Goal: Task Accomplishment & Management: Manage account settings

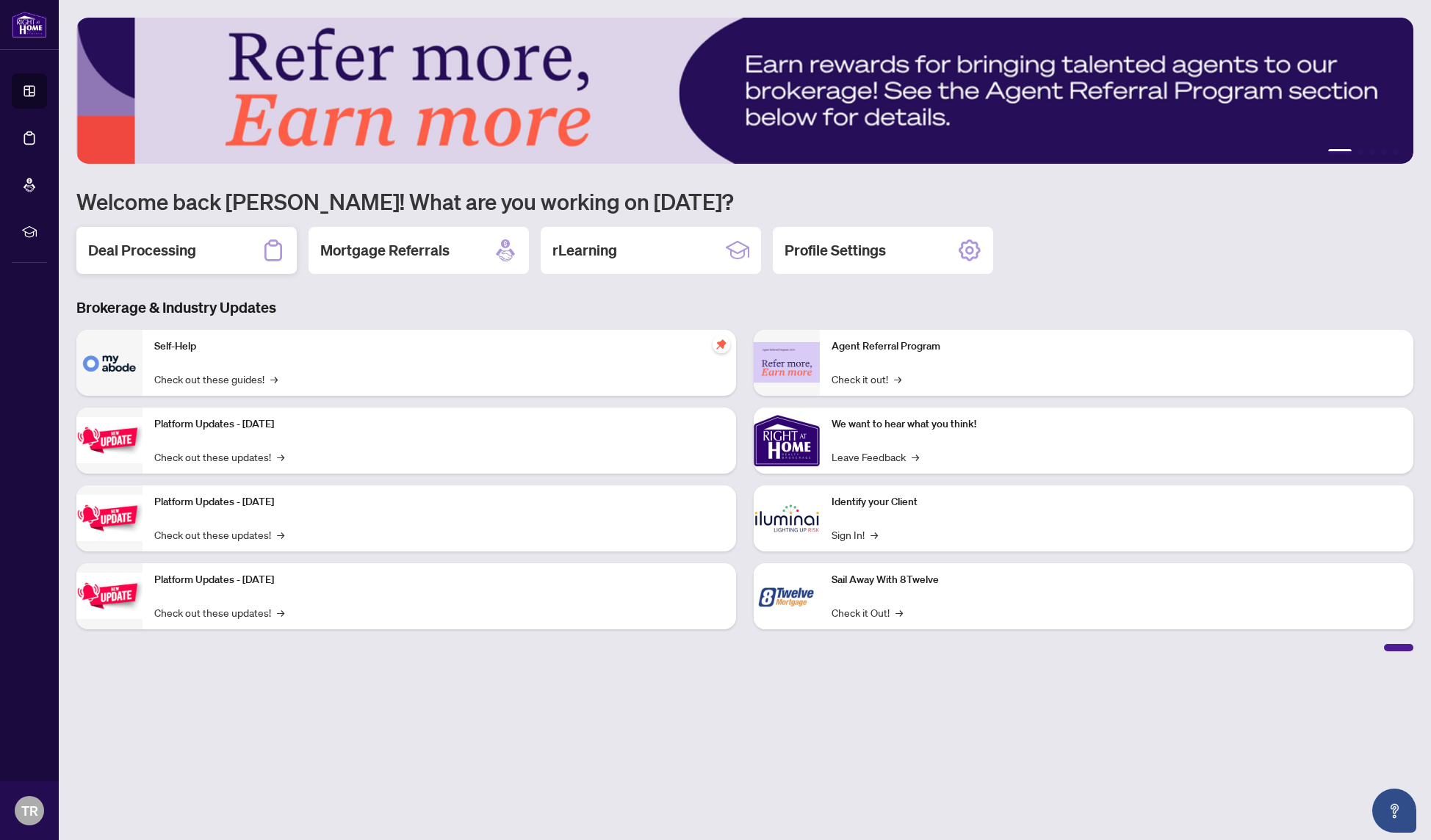
click at [183, 256] on h2 "Deal Processing" at bounding box center [141, 251] width 108 height 21
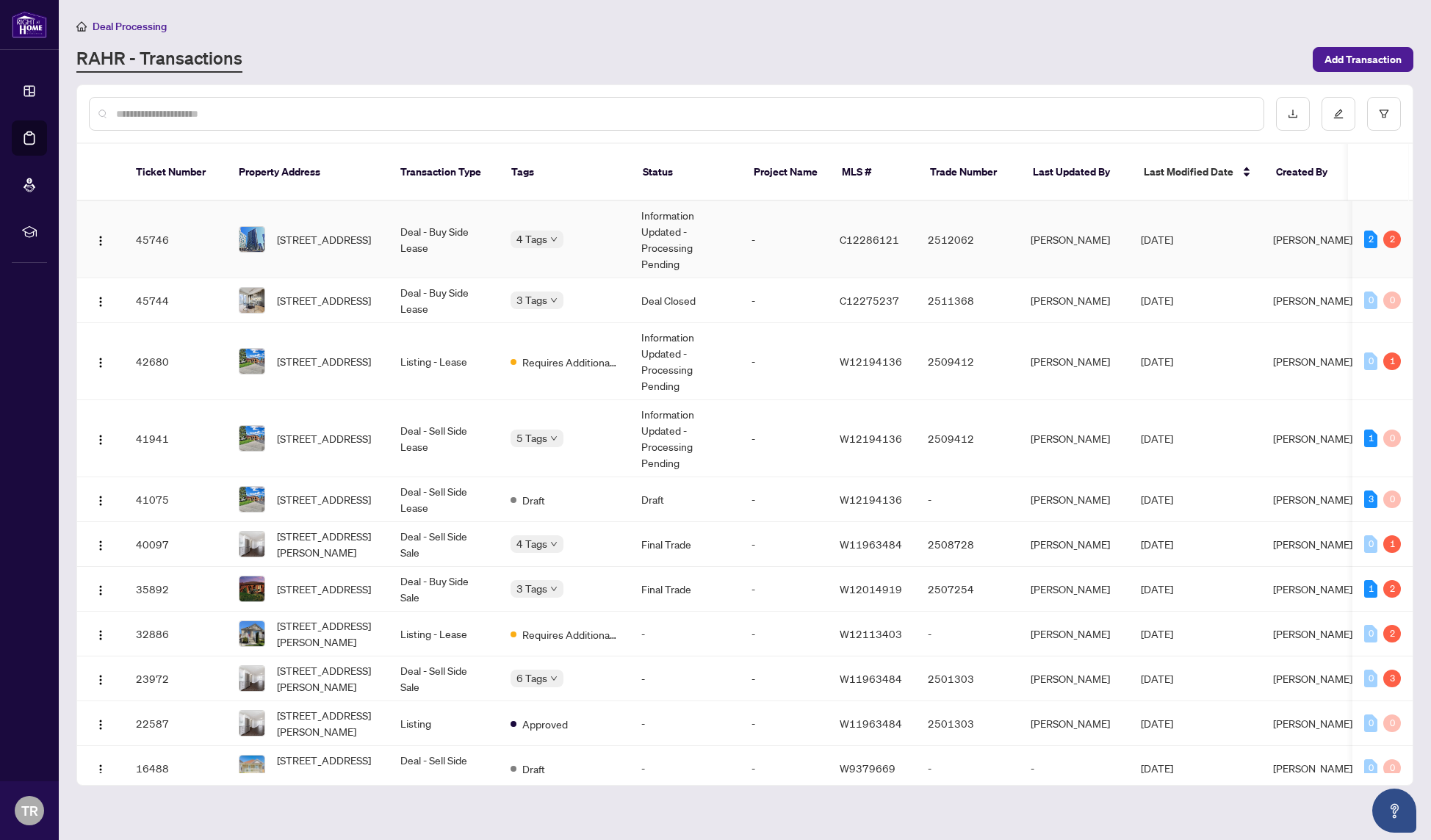
click at [461, 221] on td "Deal - Buy Side Lease" at bounding box center [444, 240] width 110 height 78
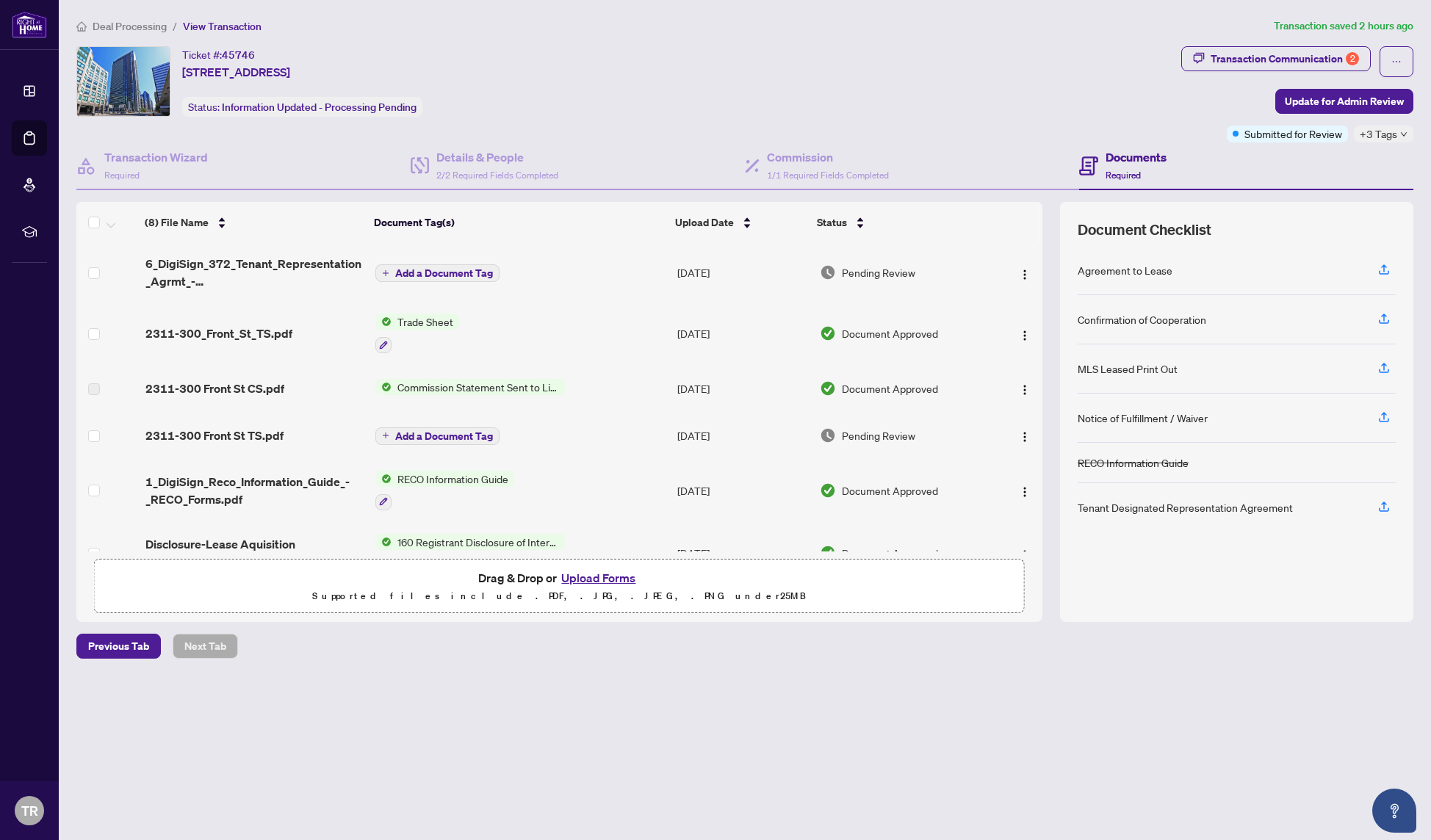
click at [468, 324] on td "Trade Sheet" at bounding box center [520, 333] width 302 height 63
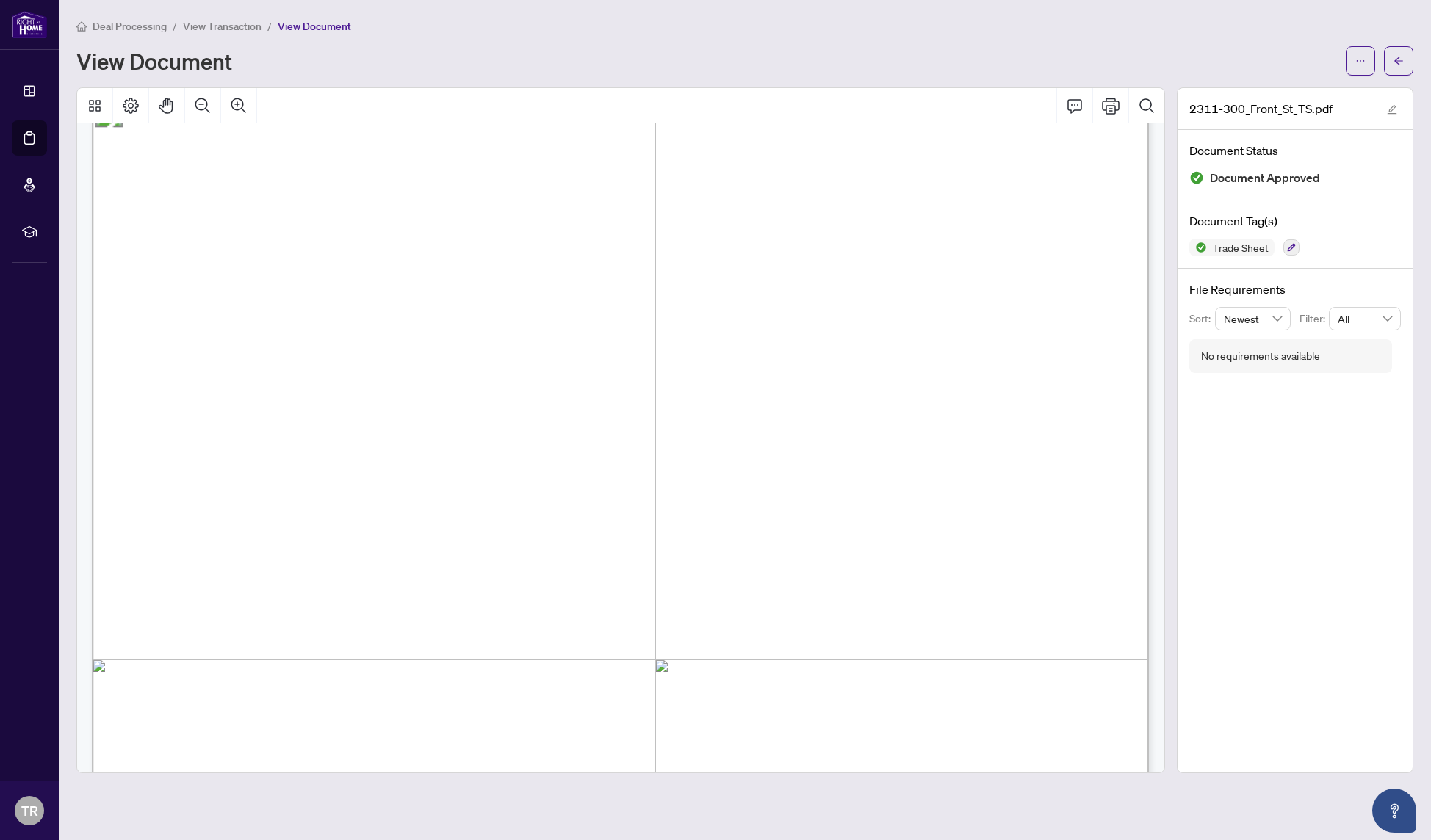
scroll to position [41, 0]
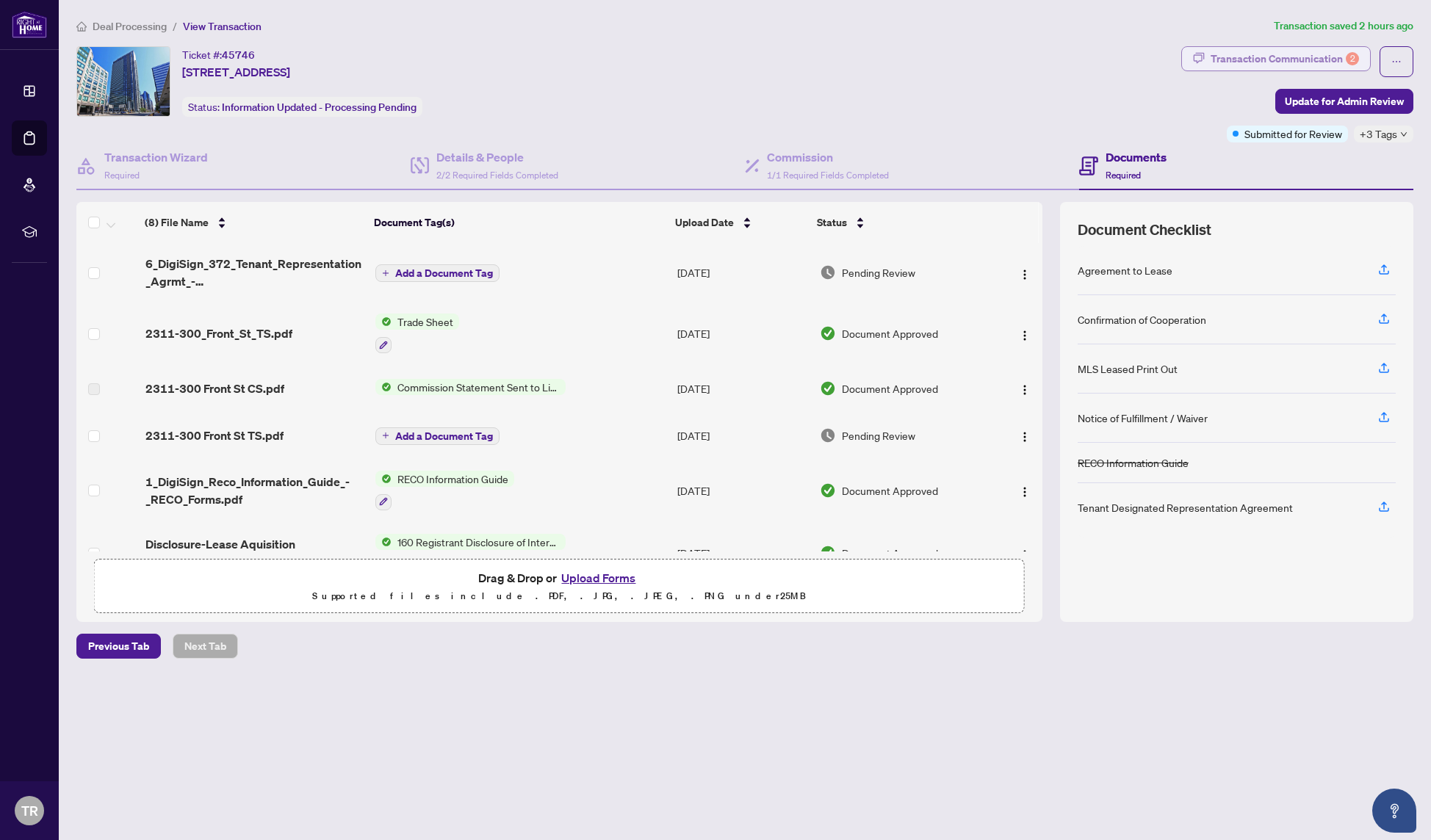
click at [1240, 51] on div "Transaction Communication 2" at bounding box center [1285, 59] width 148 height 23
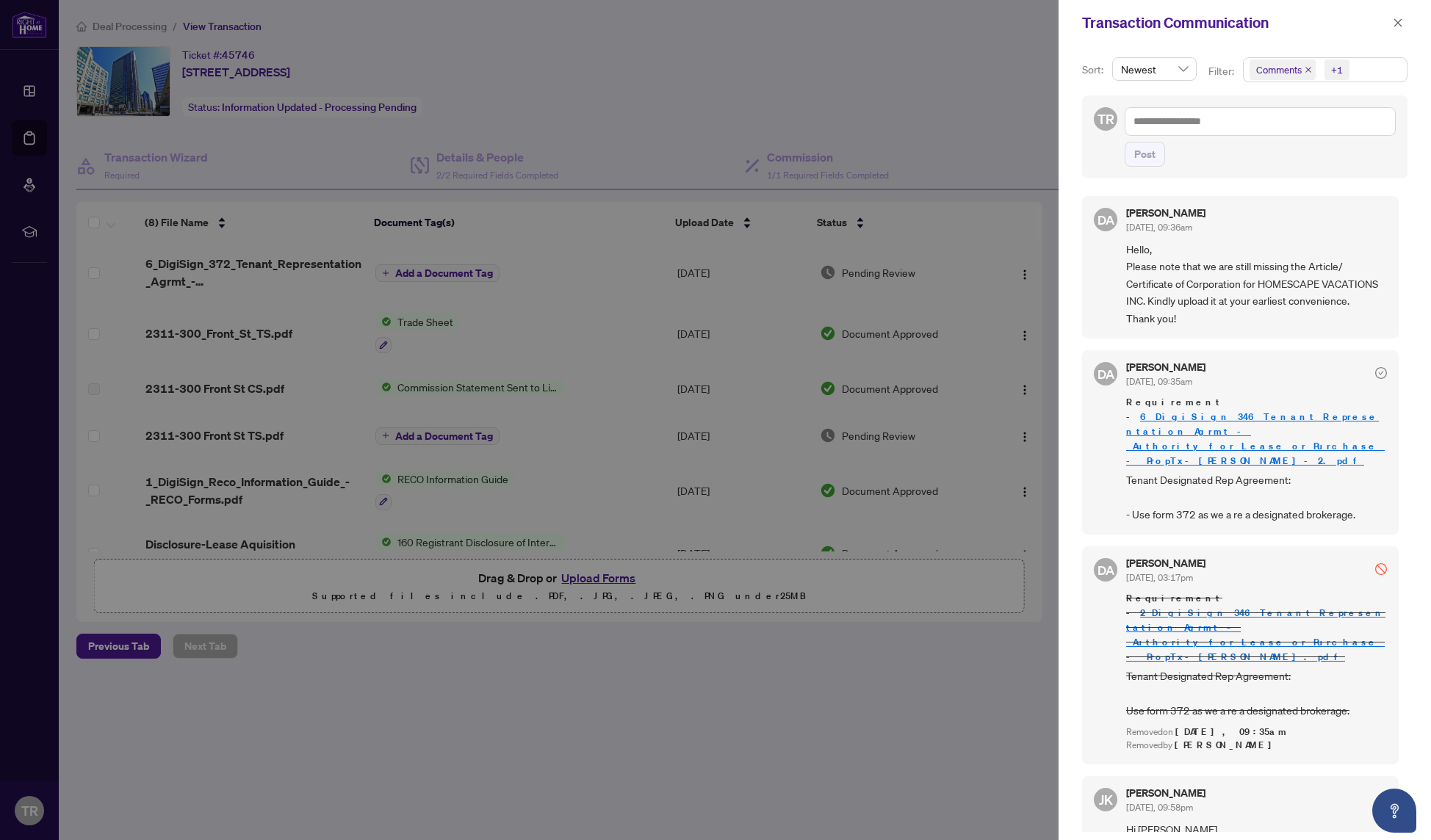
click at [948, 107] on div at bounding box center [715, 420] width 1431 height 840
click at [1397, 18] on icon "close" at bounding box center [1397, 22] width 10 height 10
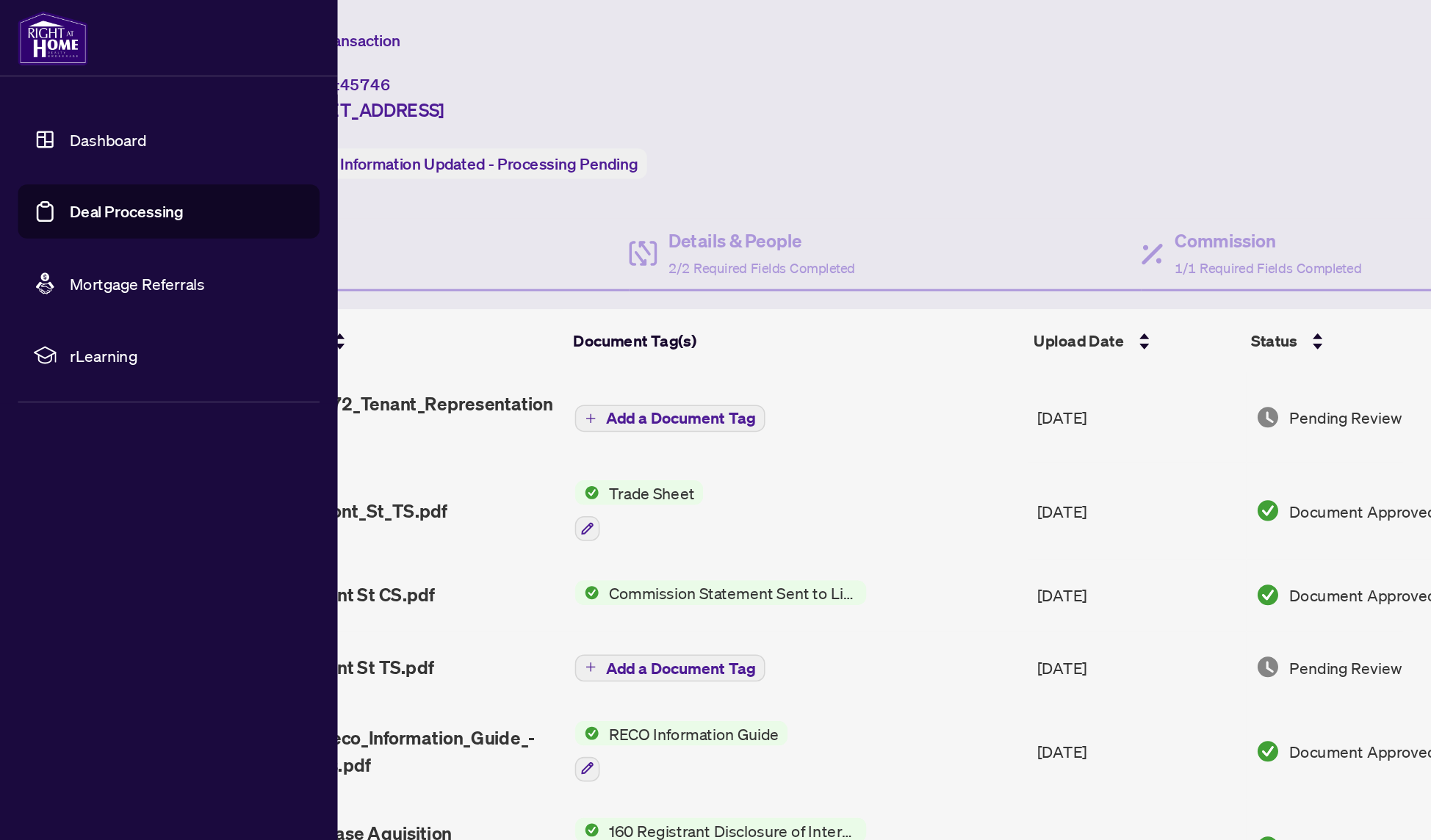
click at [119, 137] on link "Deal Processing" at bounding box center [83, 138] width 74 height 13
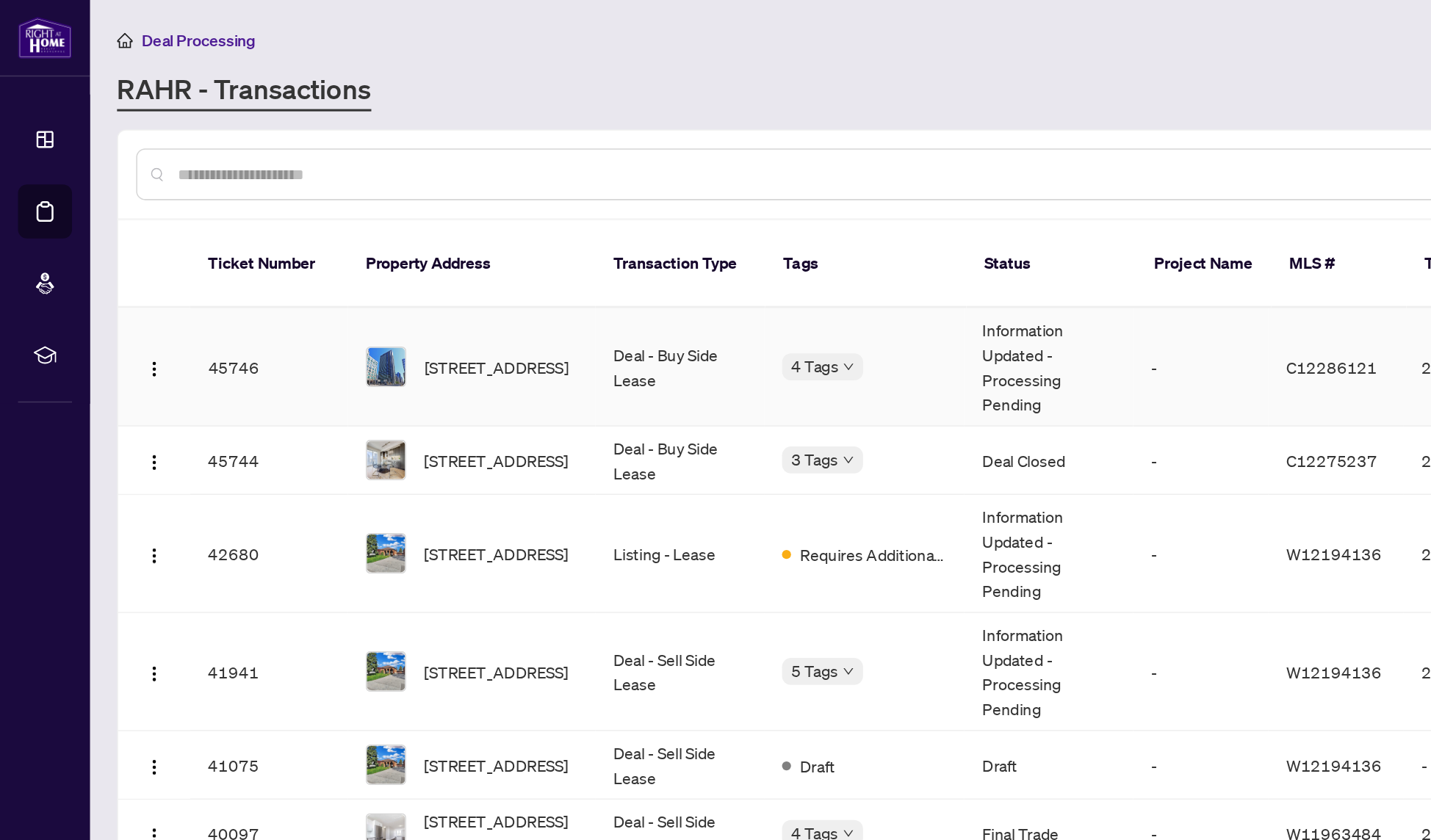
click at [212, 226] on td "45746" at bounding box center [175, 240] width 103 height 78
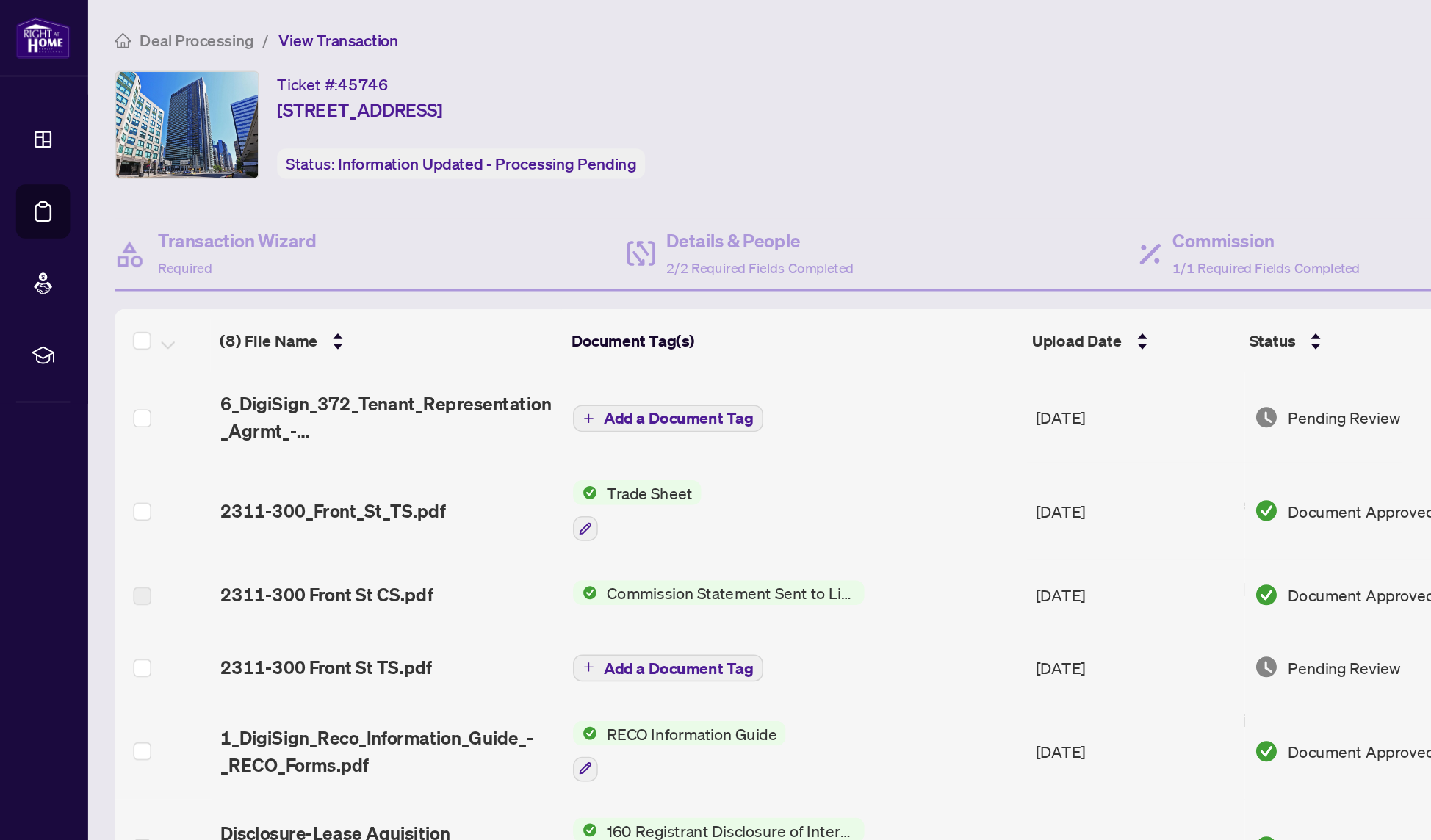
click at [196, 27] on span "View Transaction" at bounding box center [221, 26] width 78 height 13
click at [196, 22] on span "View Transaction" at bounding box center [221, 26] width 78 height 13
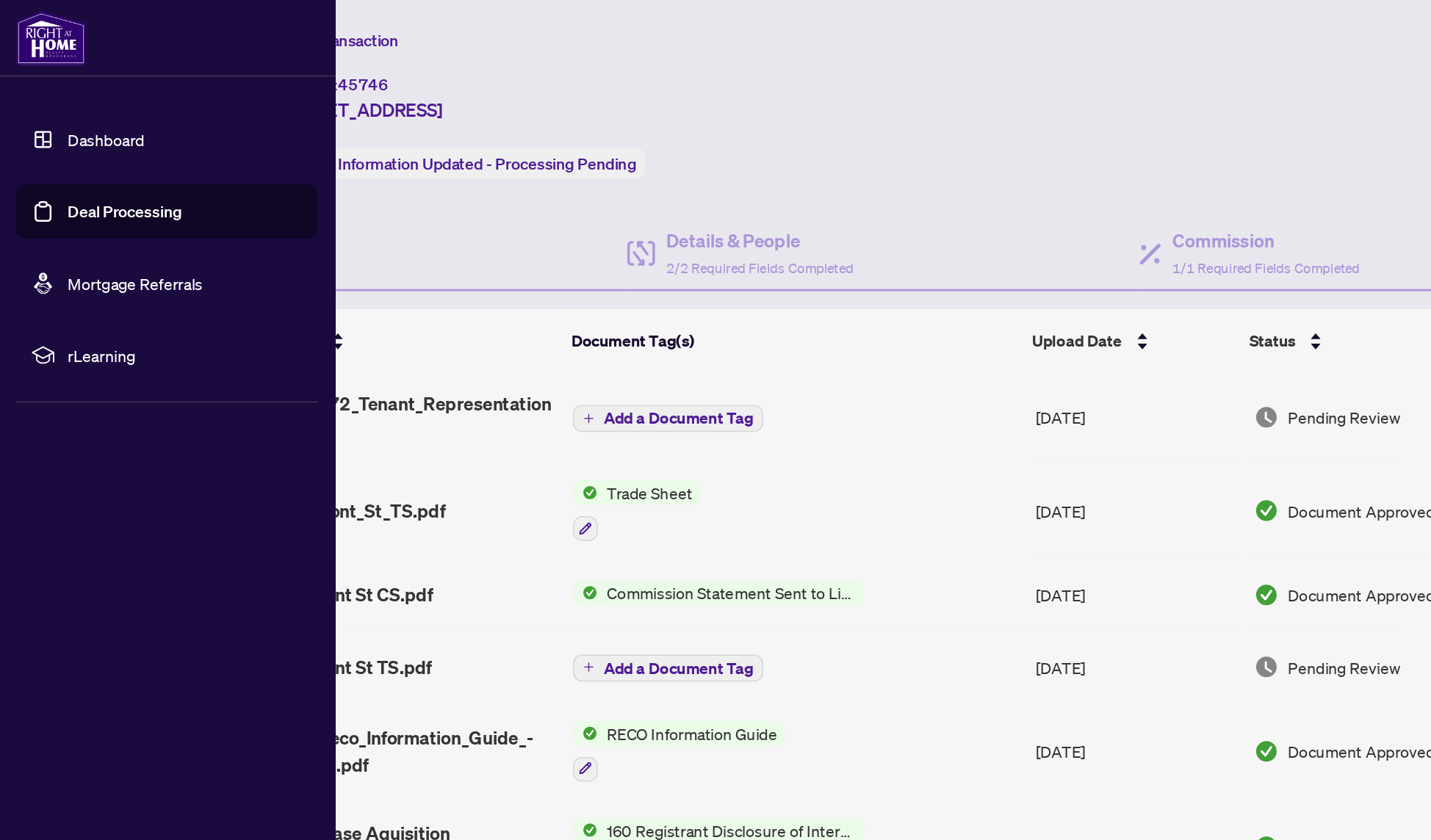
click at [52, 137] on link "Deal Processing" at bounding box center [83, 138] width 74 height 13
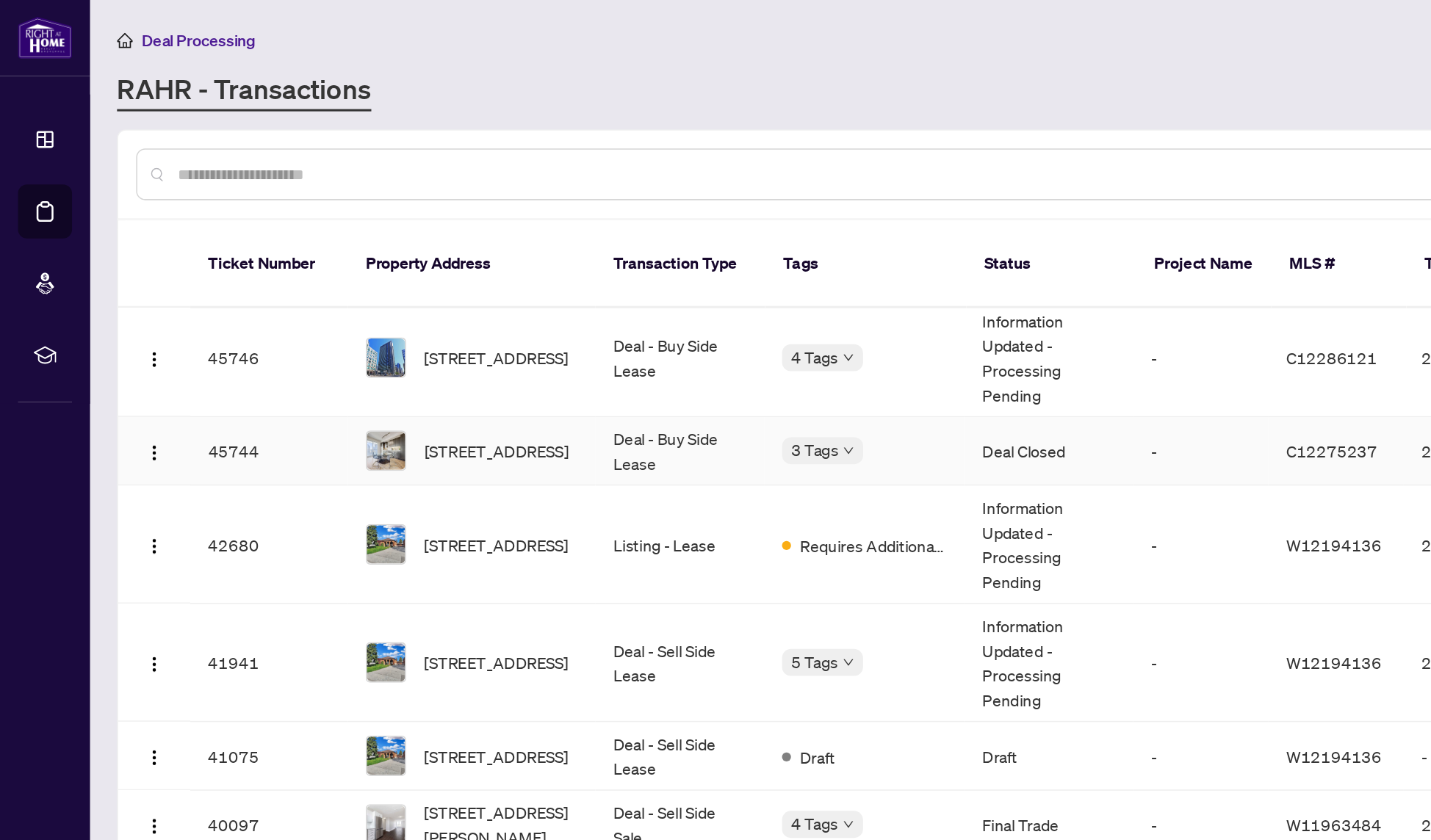
click at [612, 286] on div "3 Tags" at bounding box center [563, 295] width 107 height 17
click at [384, 211] on td "[STREET_ADDRESS]" at bounding box center [308, 234] width 162 height 78
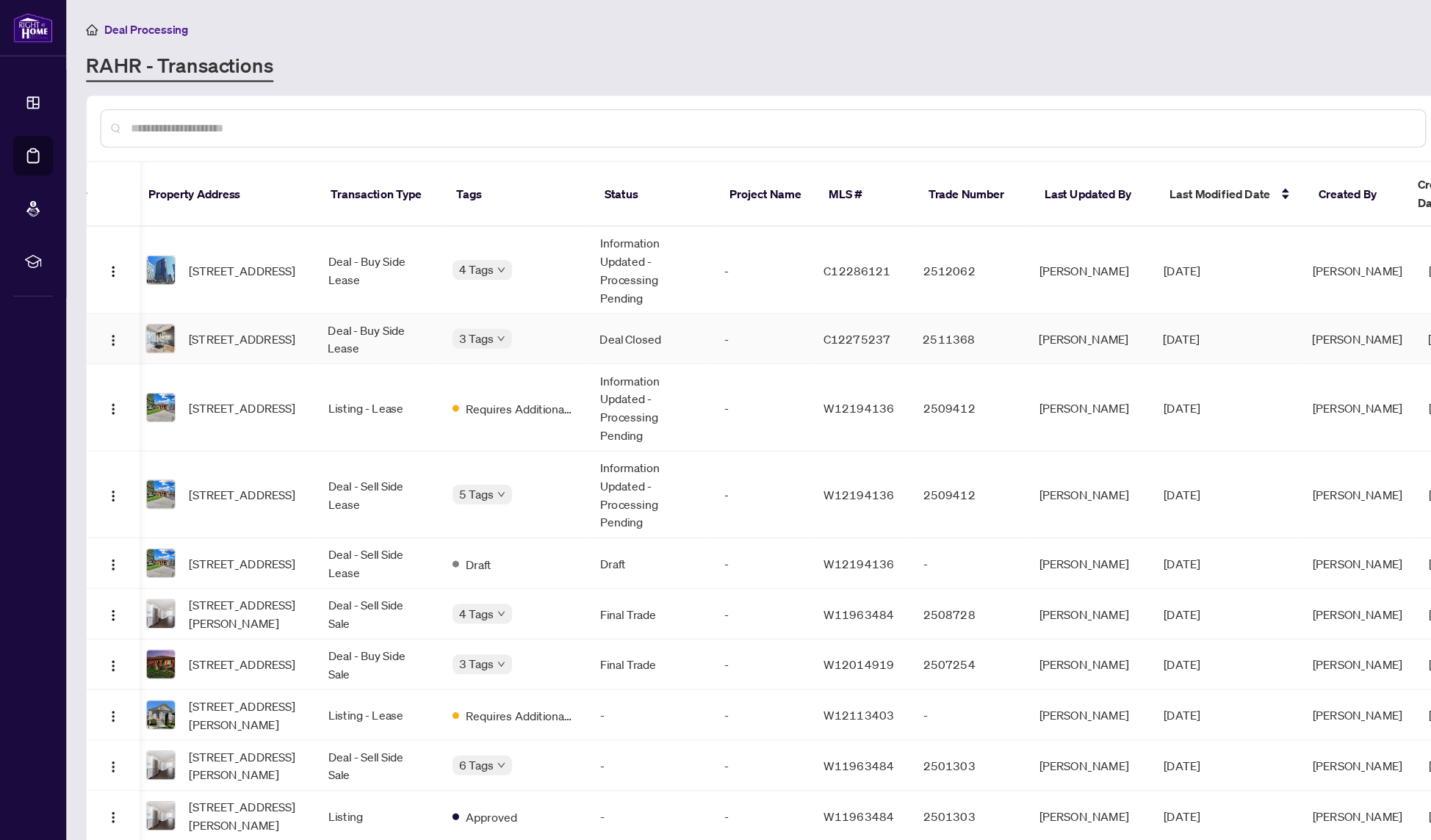
scroll to position [-1, 106]
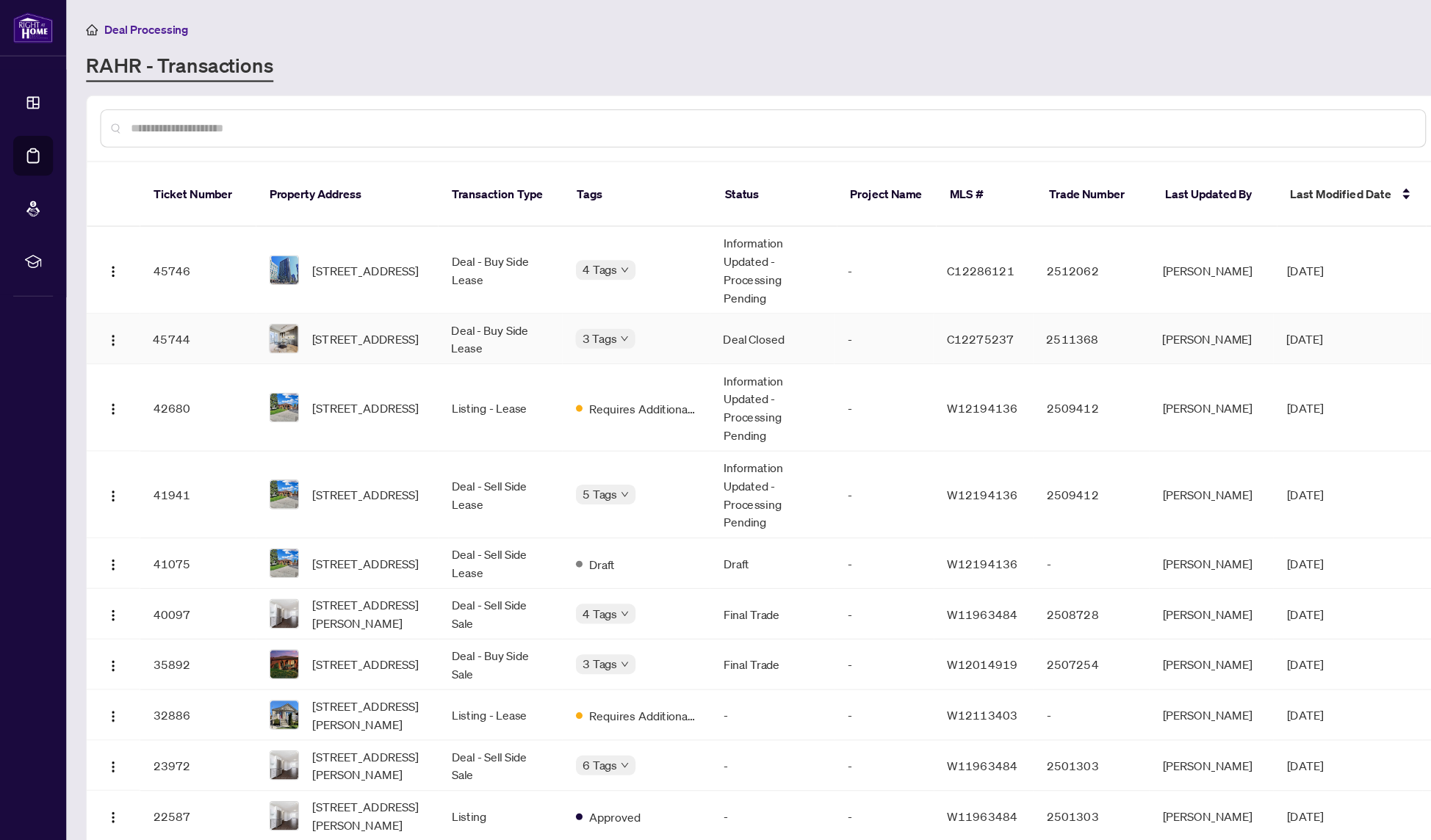
click at [615, 291] on div "3 Tags" at bounding box center [563, 300] width 107 height 17
click at [250, 288] on img at bounding box center [252, 300] width 25 height 25
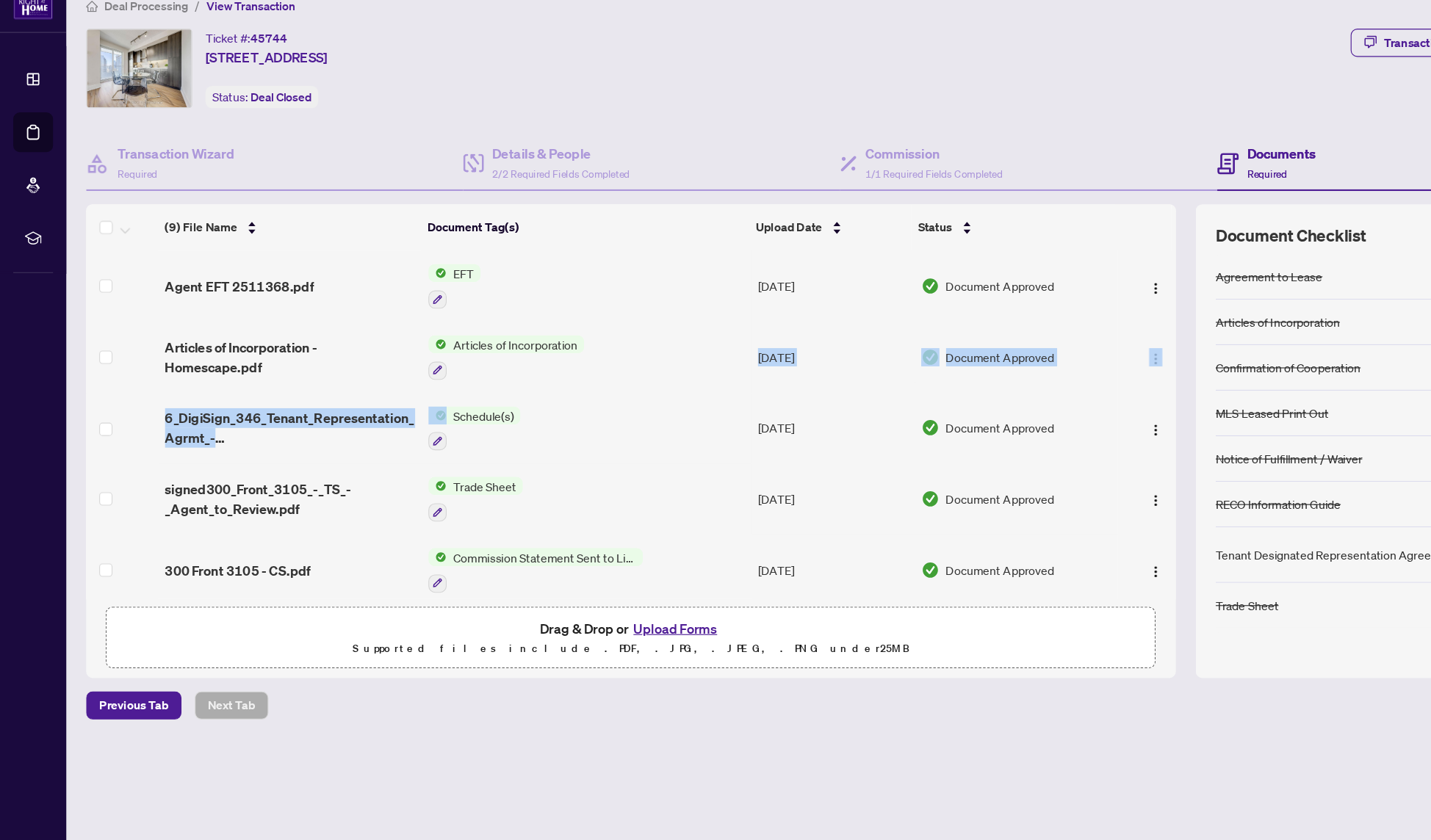
drag, startPoint x: 569, startPoint y: 317, endPoint x: 550, endPoint y: 365, distance: 51.6
click at [550, 361] on tbody "Agent EFT 2511368.pdf EFT [DATE] Document Approved Articles of Incorporation - …" at bounding box center [559, 518] width 966 height 550
click at [333, 320] on span "Articles of Incorporation - Homescape.pdf" at bounding box center [257, 338] width 221 height 35
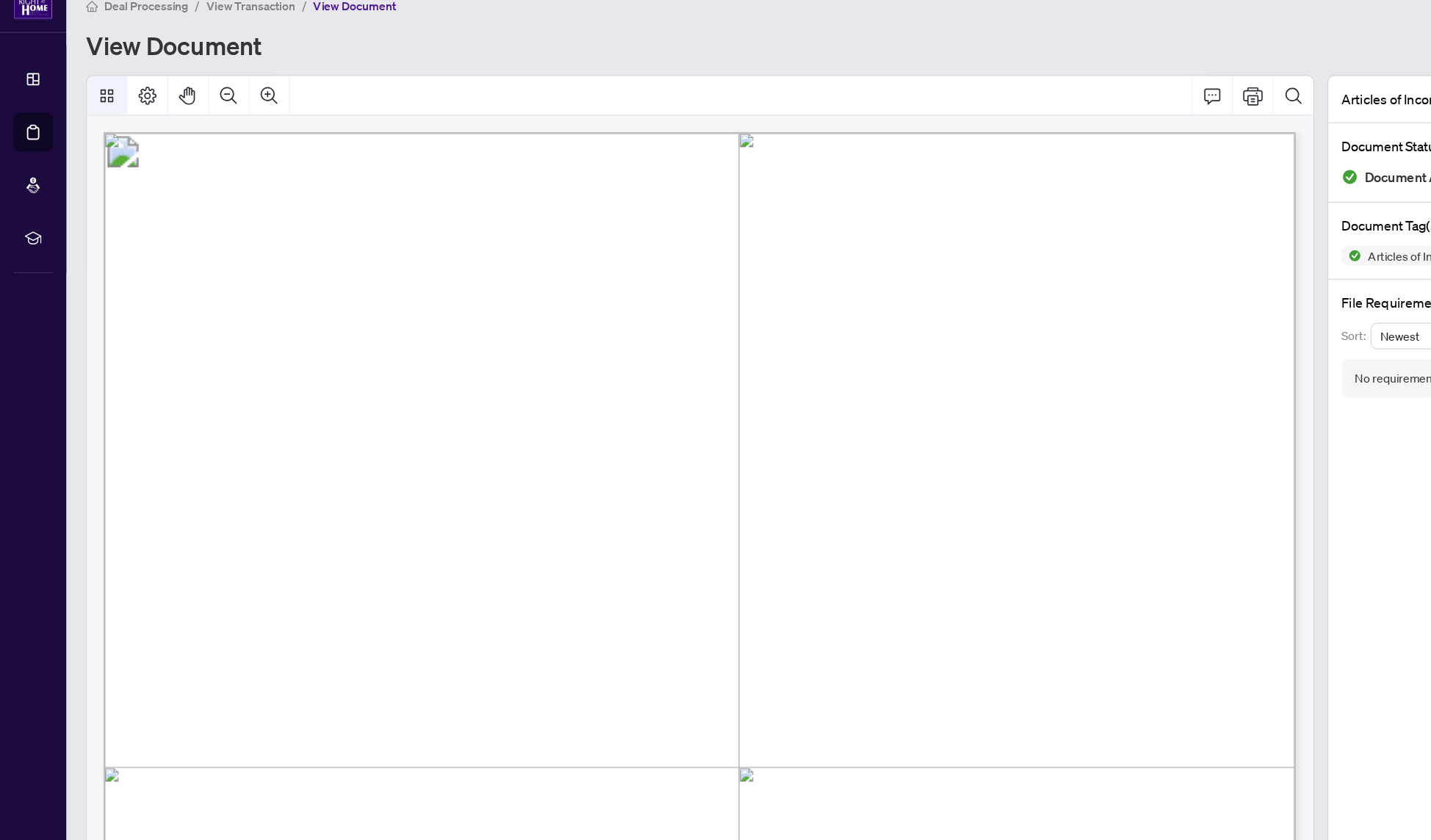
click at [96, 97] on icon "Thumbnails" at bounding box center [95, 106] width 17 height 17
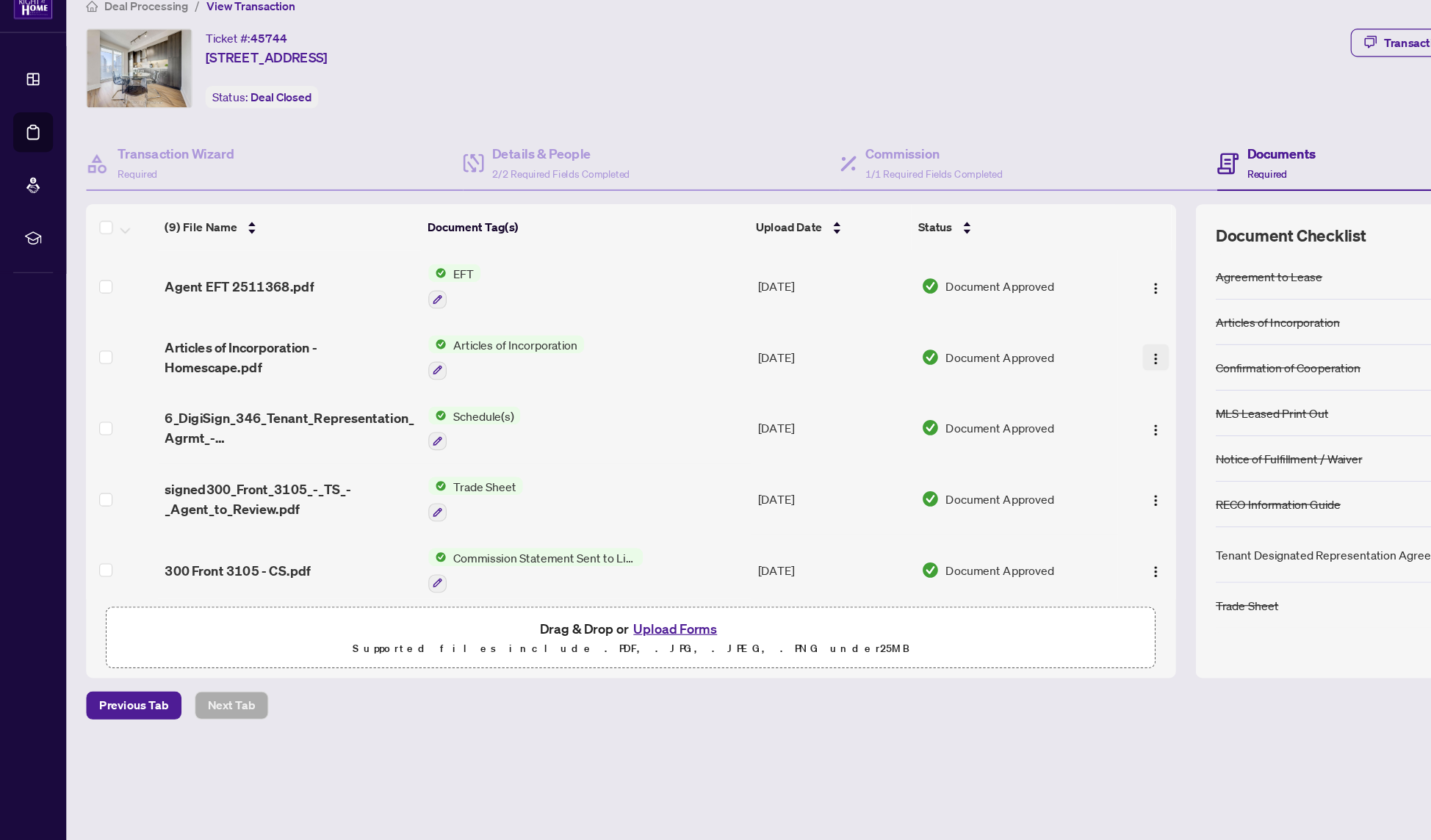
click at [1018, 330] on span "button" at bounding box center [1024, 338] width 12 height 16
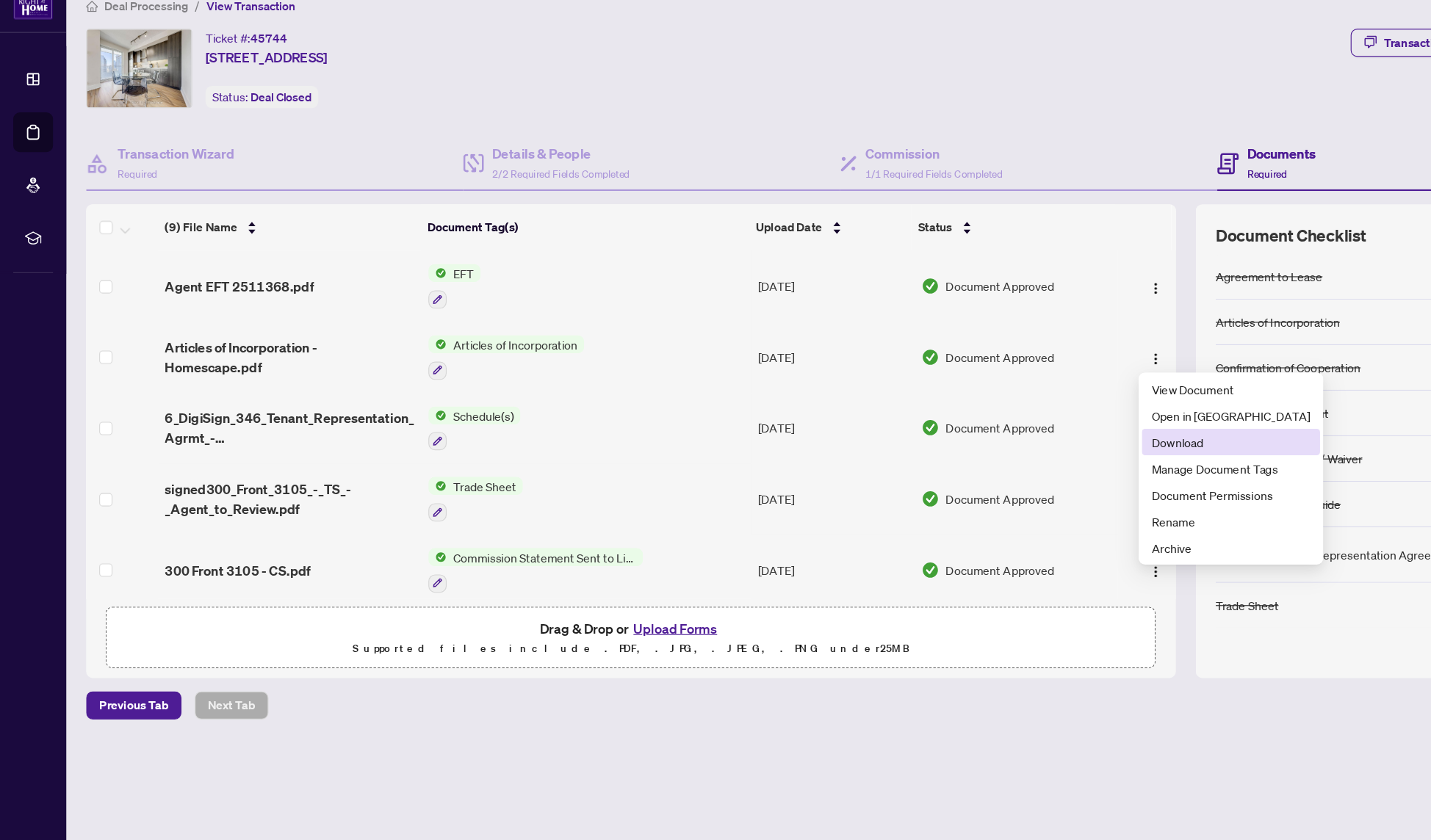
click at [1051, 405] on span "Download" at bounding box center [1091, 413] width 140 height 16
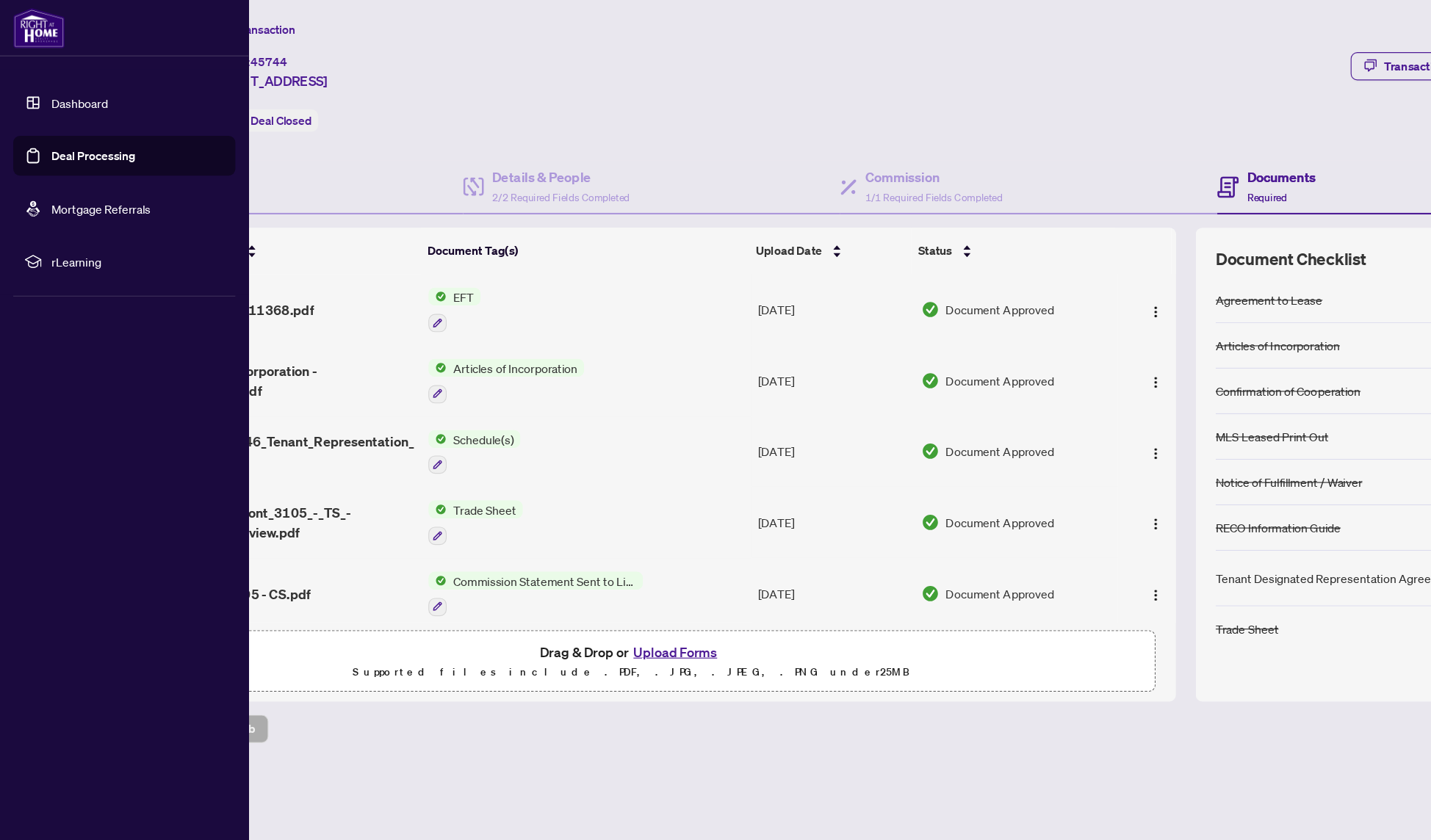
click at [52, 145] on link "Deal Processing" at bounding box center [83, 138] width 74 height 13
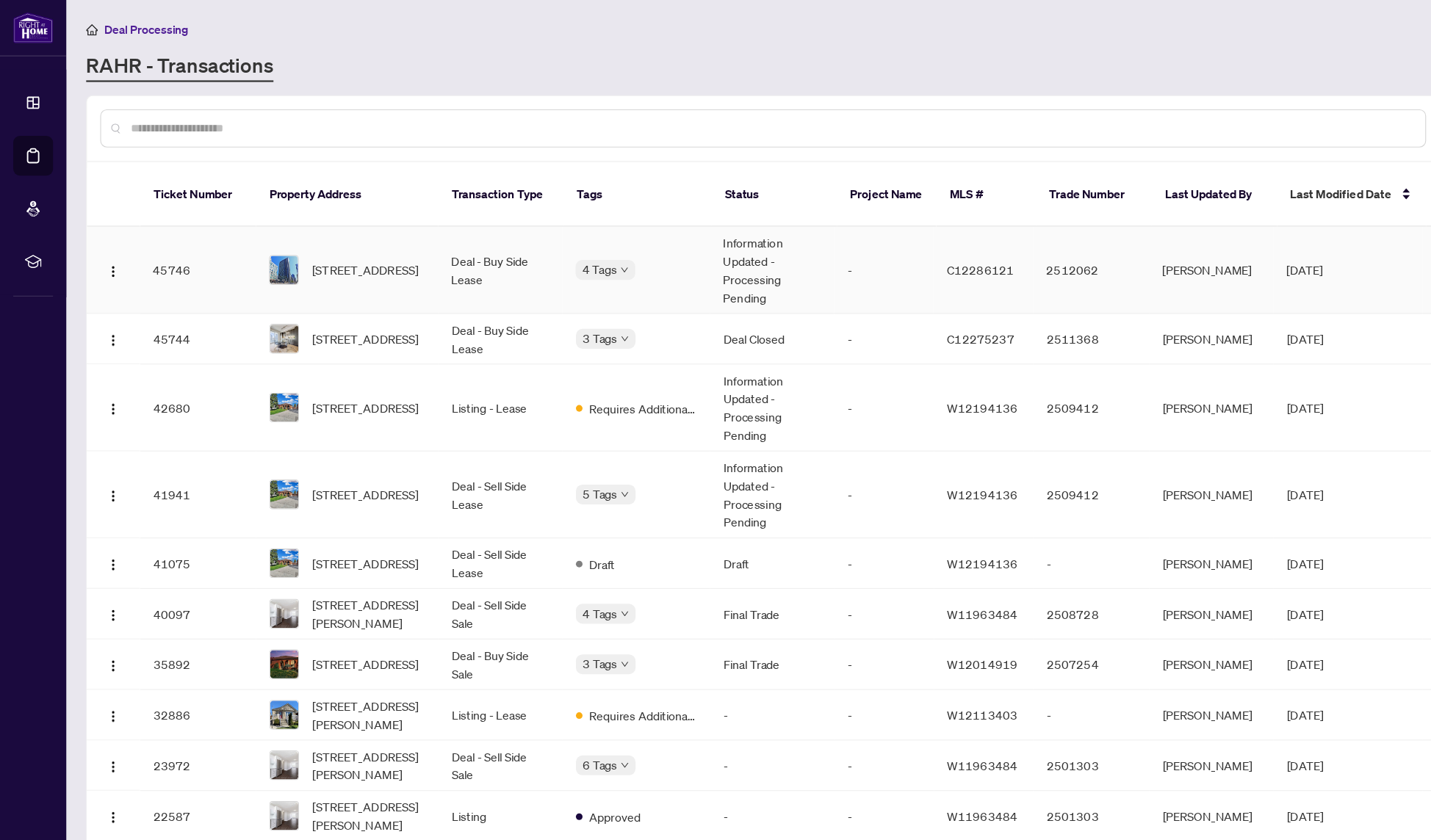
click at [408, 241] on td "Deal - Buy Side Lease" at bounding box center [444, 240] width 110 height 78
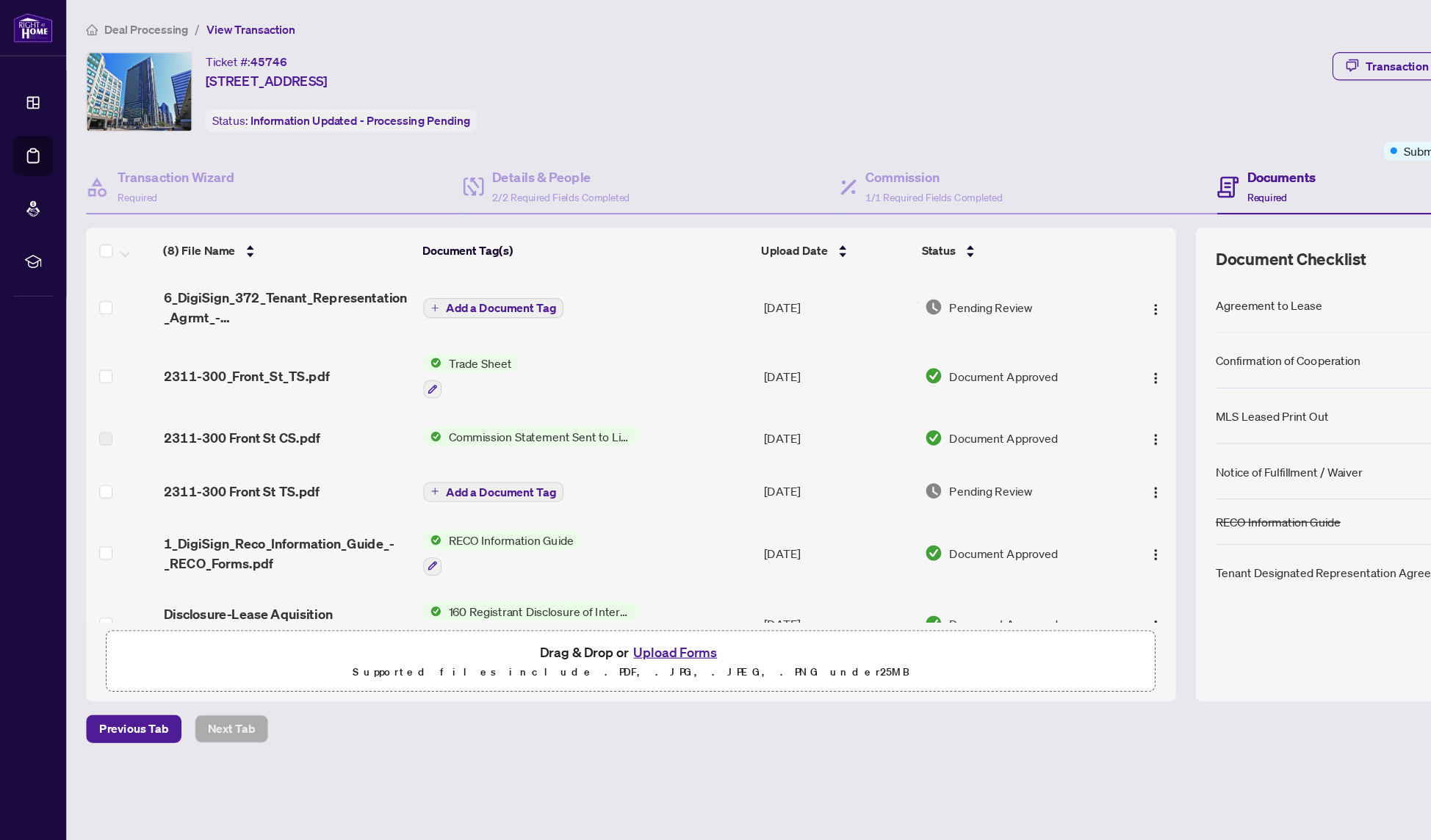
click at [582, 571] on button "Upload Forms" at bounding box center [598, 578] width 83 height 19
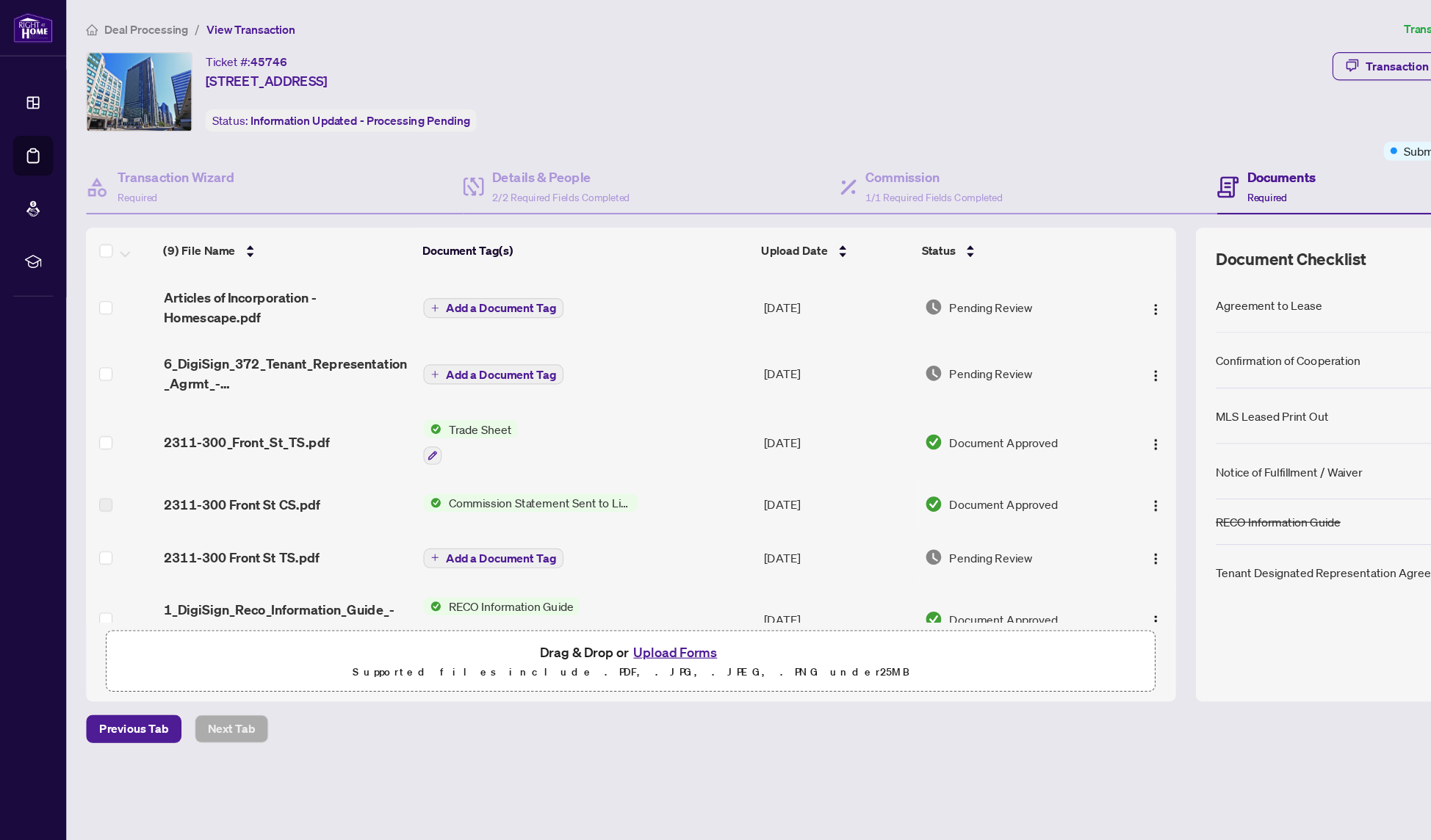
click at [444, 268] on span "Add a Document Tag" at bounding box center [444, 273] width 97 height 10
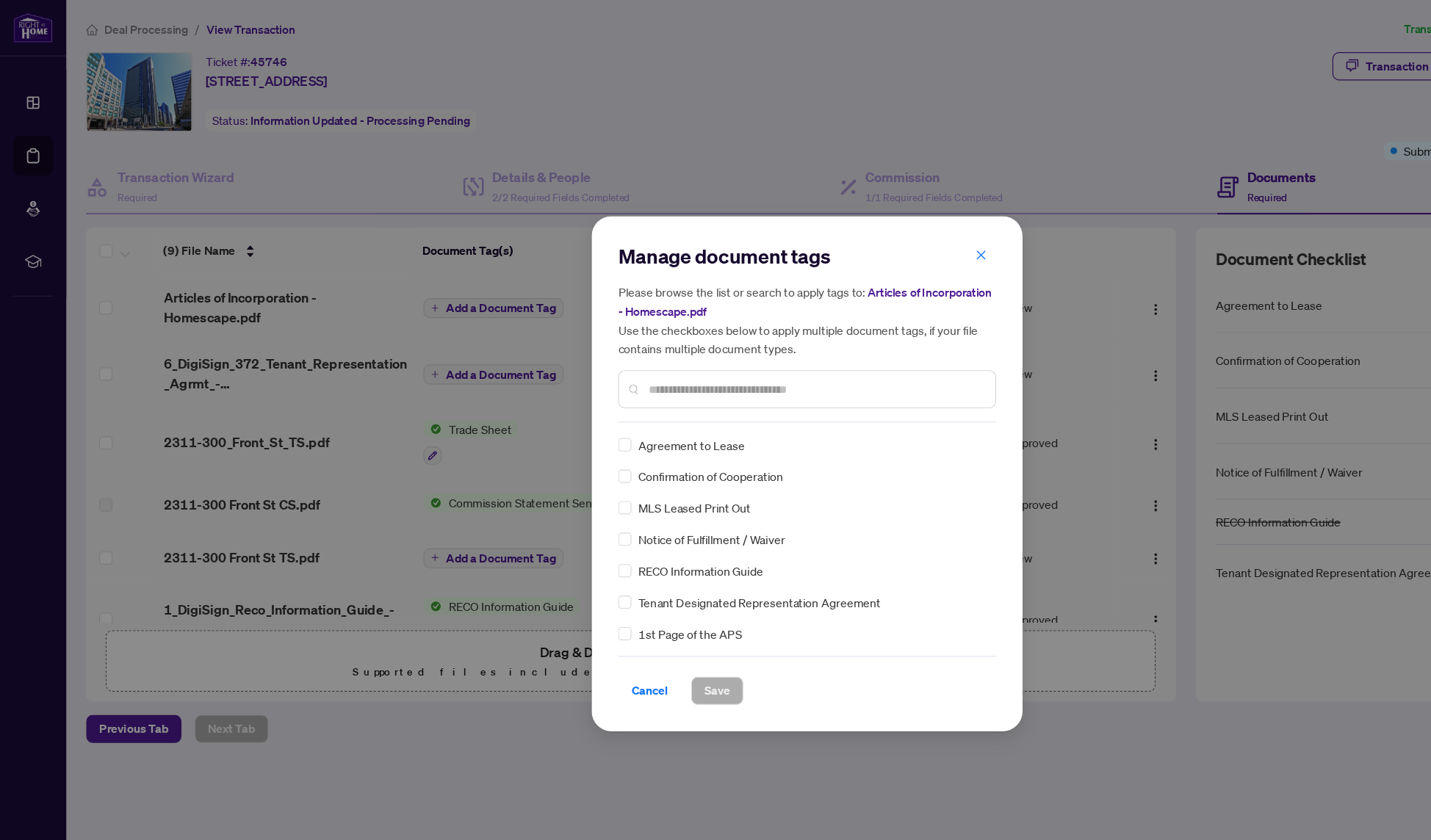
click at [616, 338] on input "text" at bounding box center [722, 345] width 296 height 16
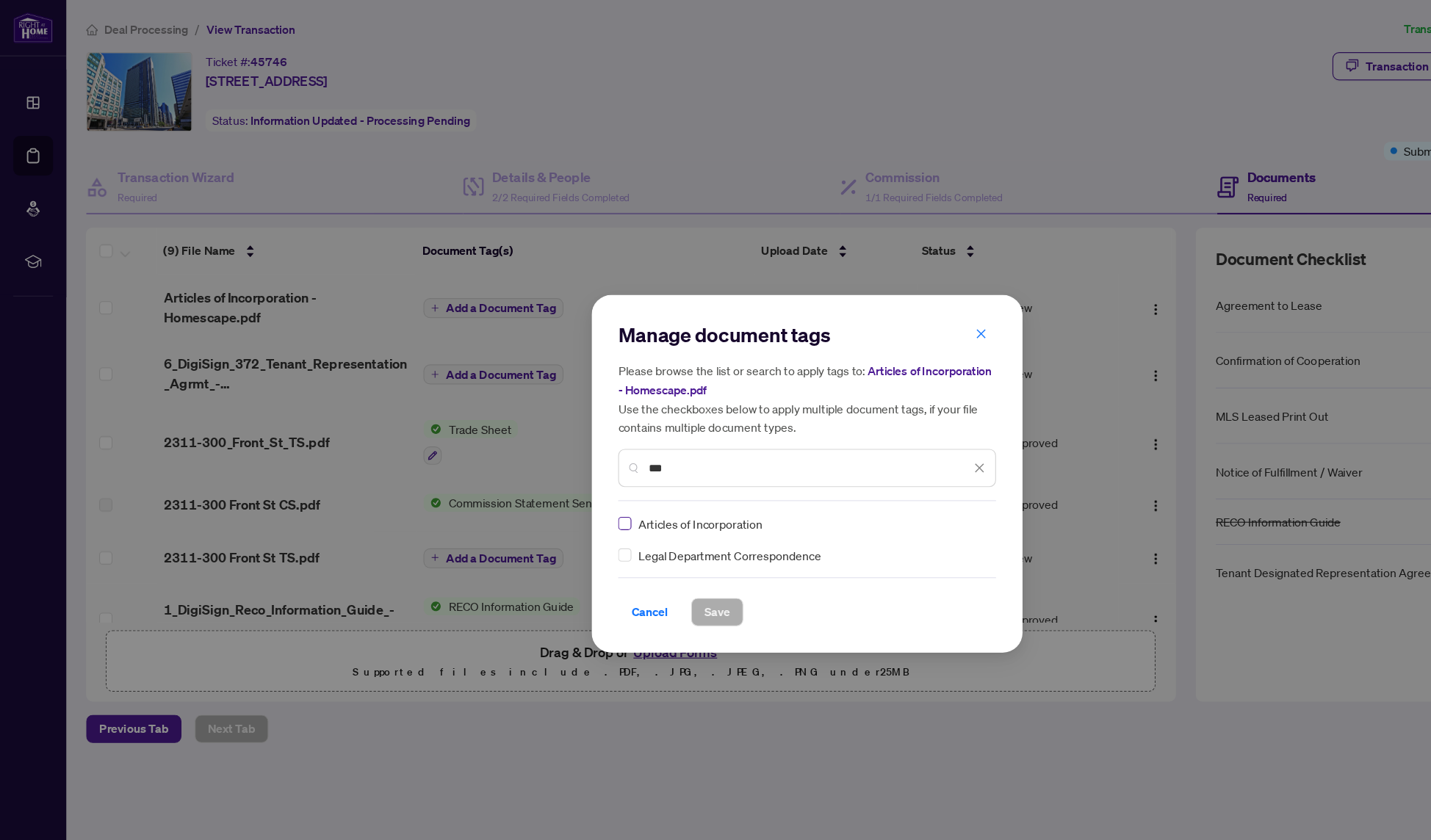
type input "***"
click at [550, 466] on span at bounding box center [554, 464] width 12 height 12
click at [627, 538] on span "Save" at bounding box center [636, 542] width 22 height 23
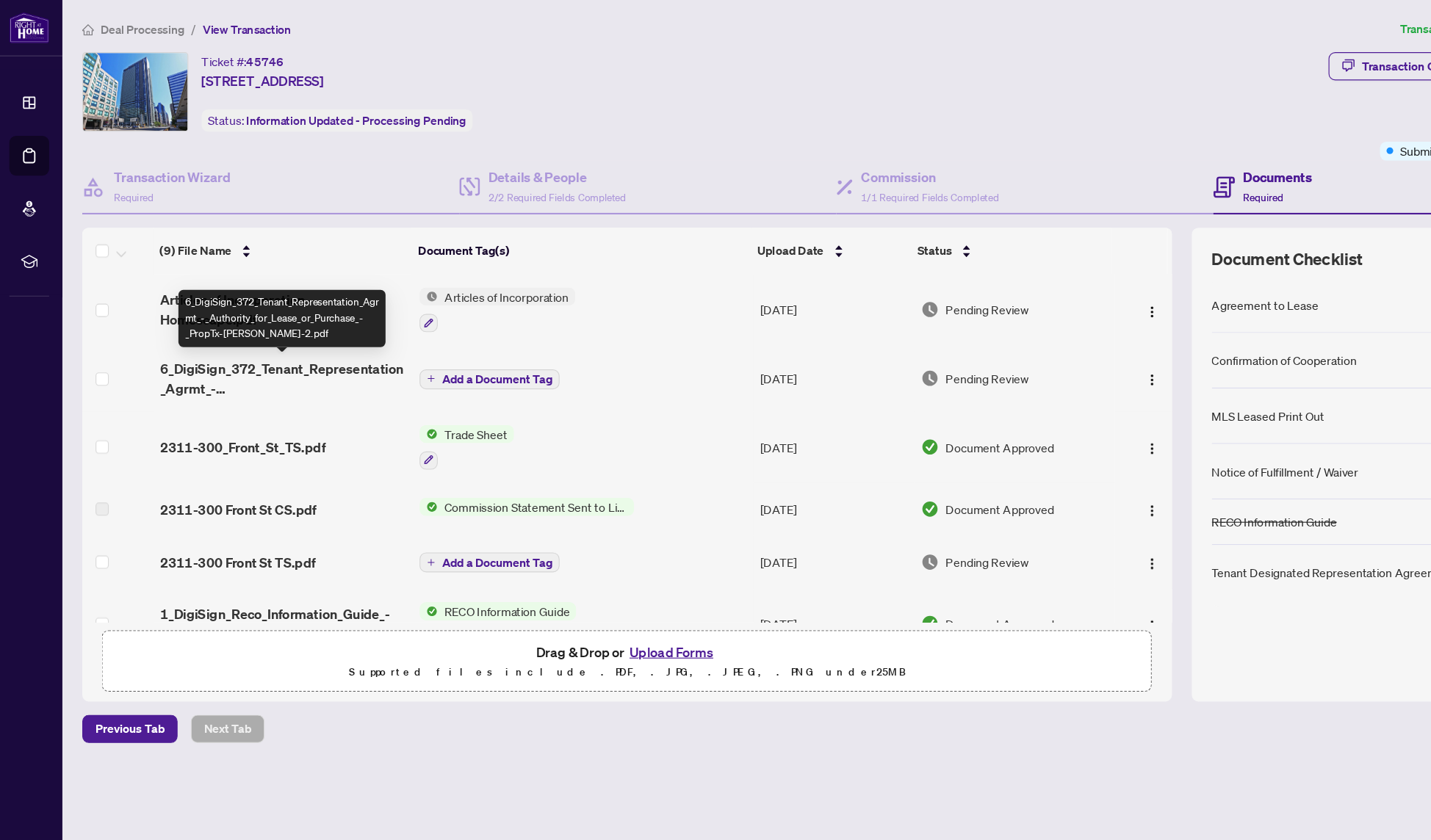
click at [311, 326] on span "6_DigiSign_372_Tenant_Representation_Agrmt_-_Authority_for_Lease_or_Purchase_-_…" at bounding box center [255, 335] width 219 height 35
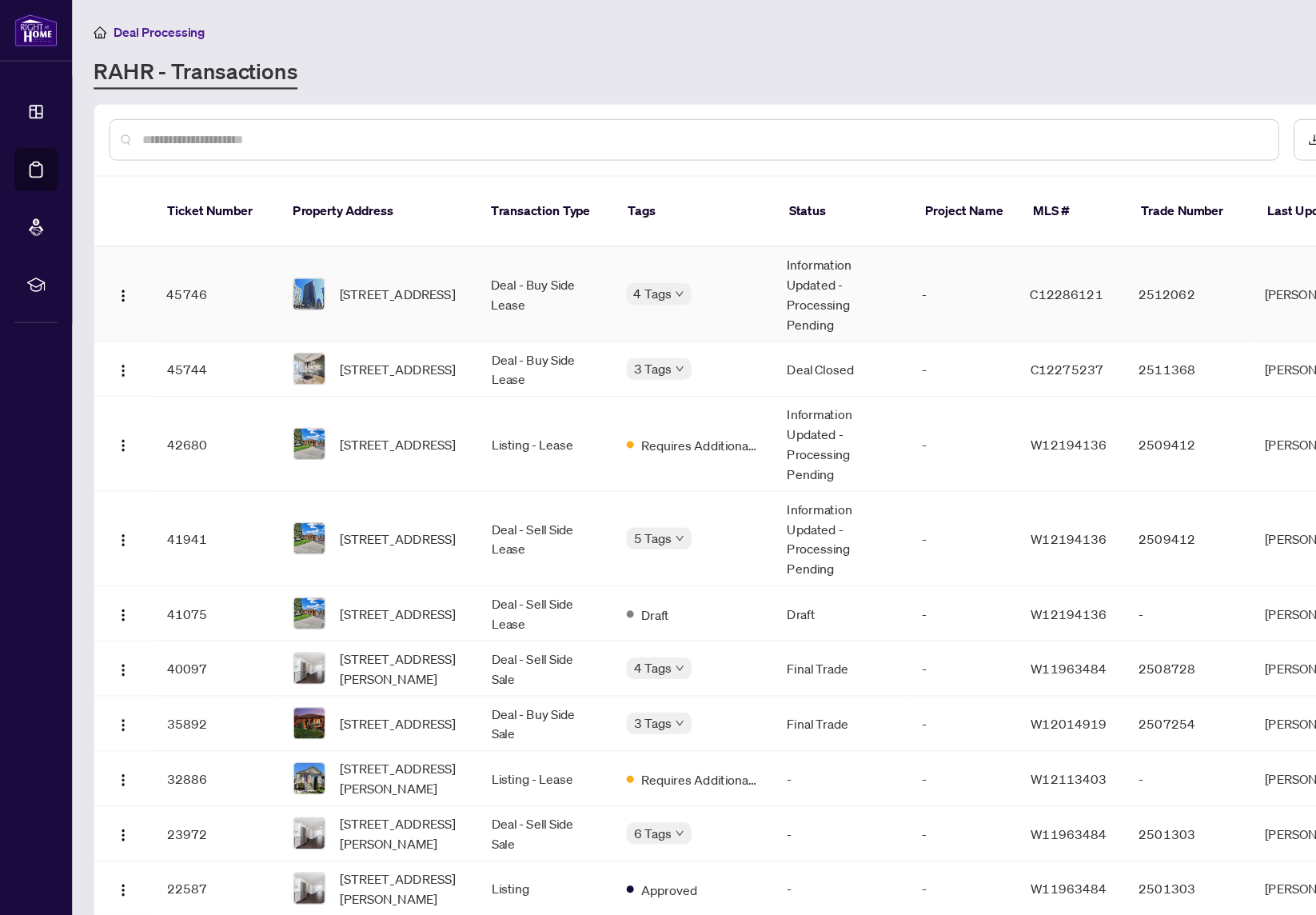
click at [552, 258] on td "4 Tags" at bounding box center [614, 262] width 143 height 84
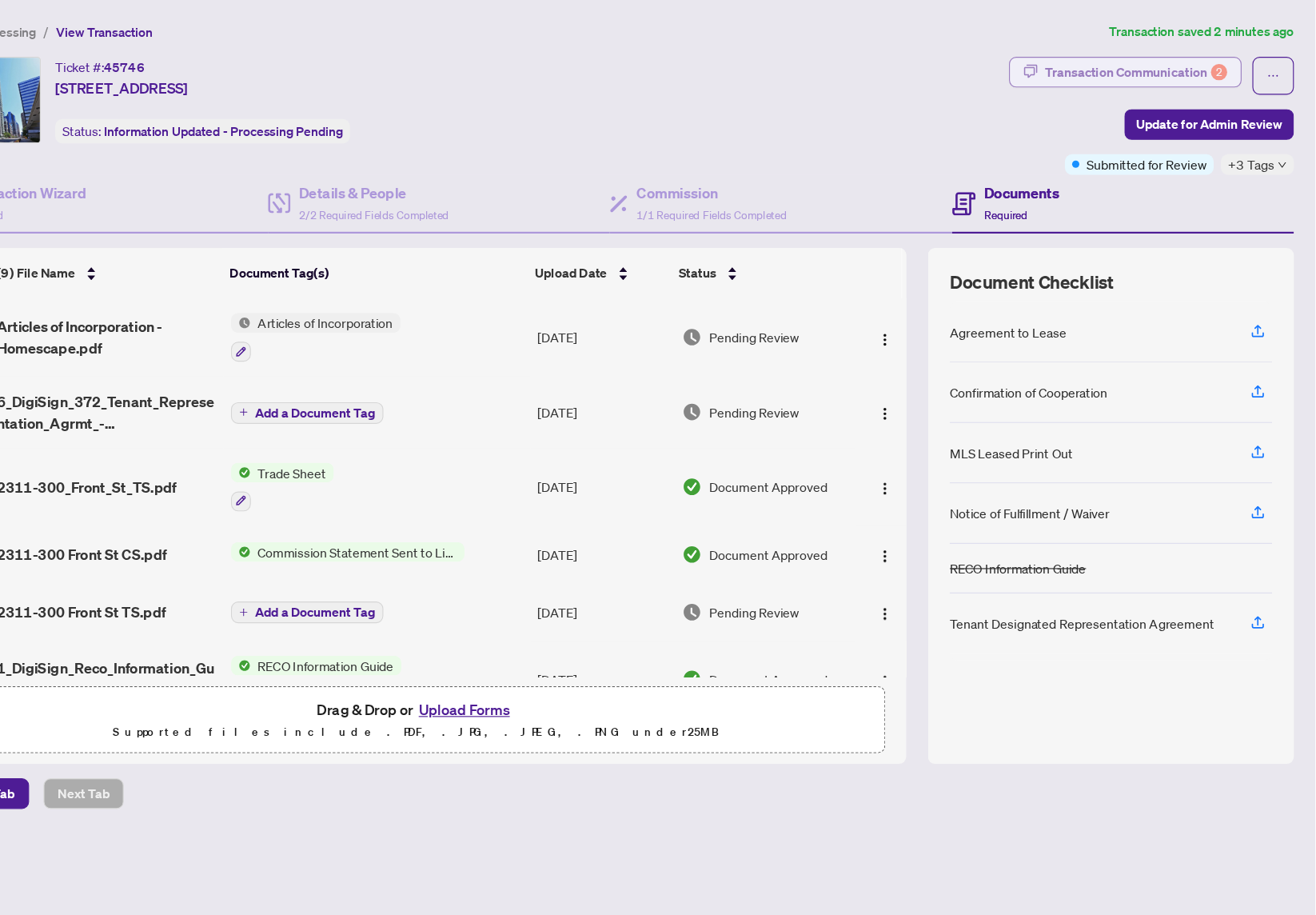
click at [1076, 61] on div "Transaction Communication 2" at bounding box center [1157, 64] width 161 height 25
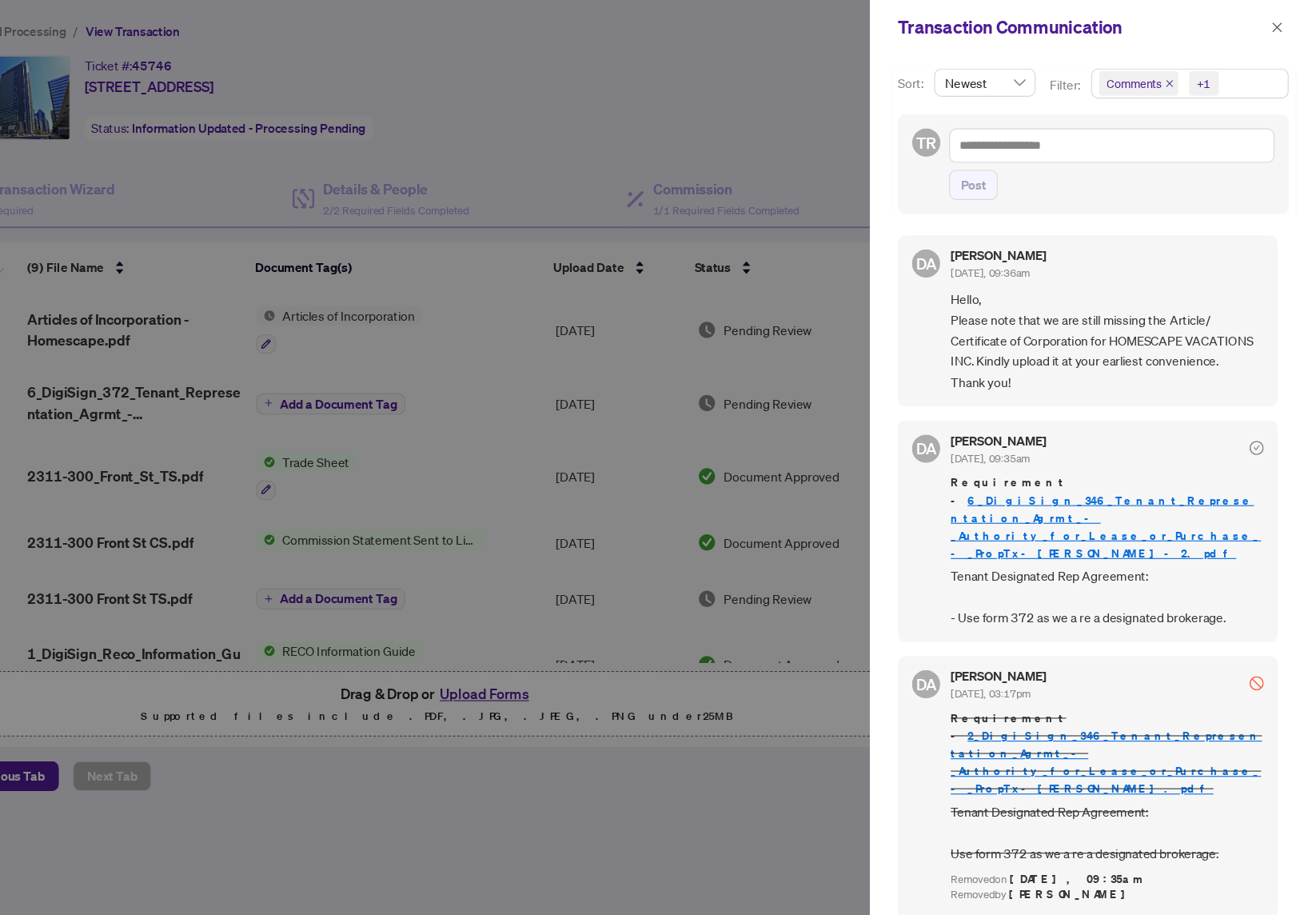
click at [984, 523] on span "Tenant Designated Rep Agreement: - Use form 372 as we a re a designated brokera…" at bounding box center [1126, 541] width 284 height 56
click at [576, 713] on div at bounding box center [658, 457] width 1316 height 915
click at [1275, 19] on icon "close" at bounding box center [1280, 24] width 11 height 11
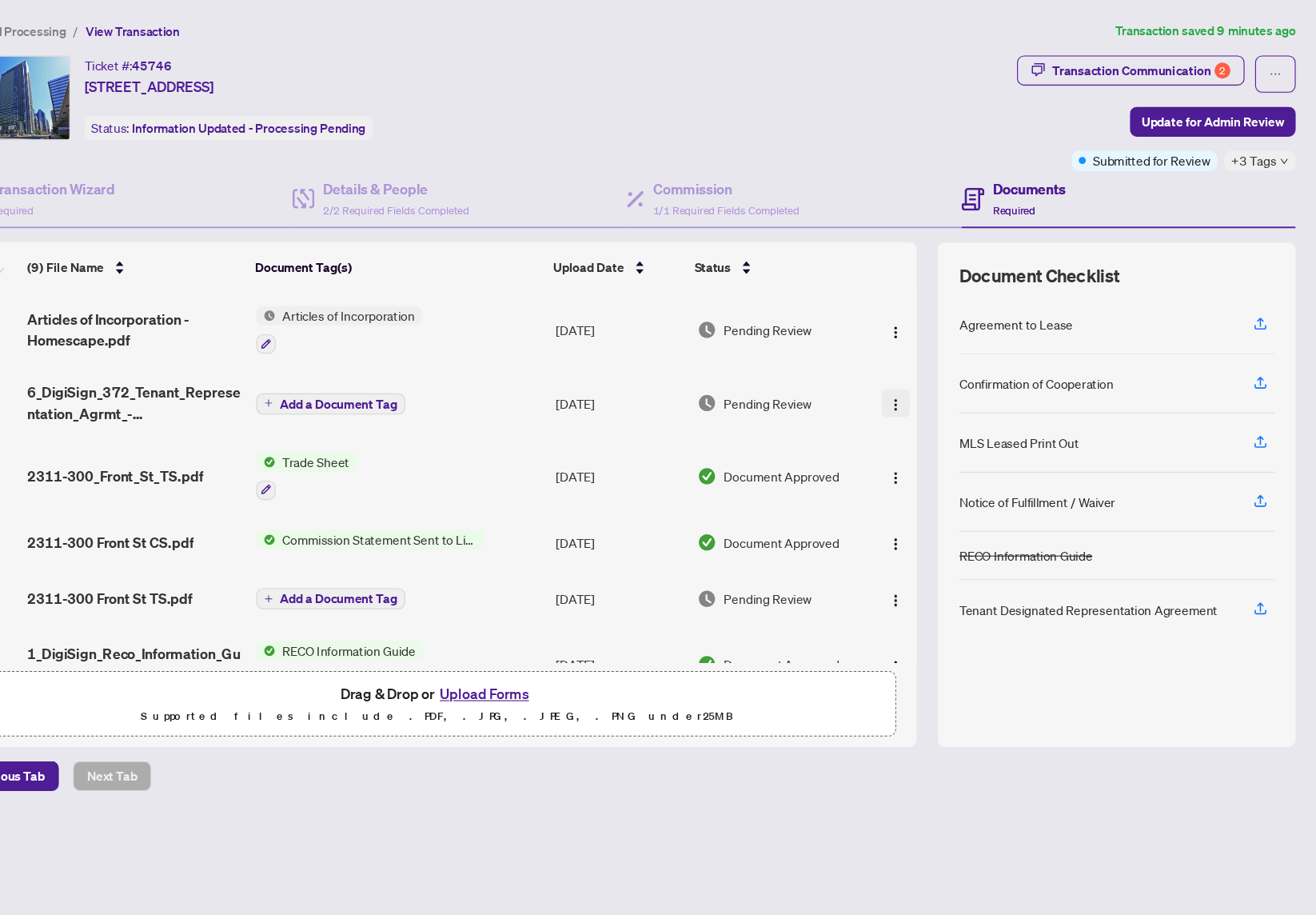
click at [928, 360] on img "button" at bounding box center [934, 367] width 13 height 13
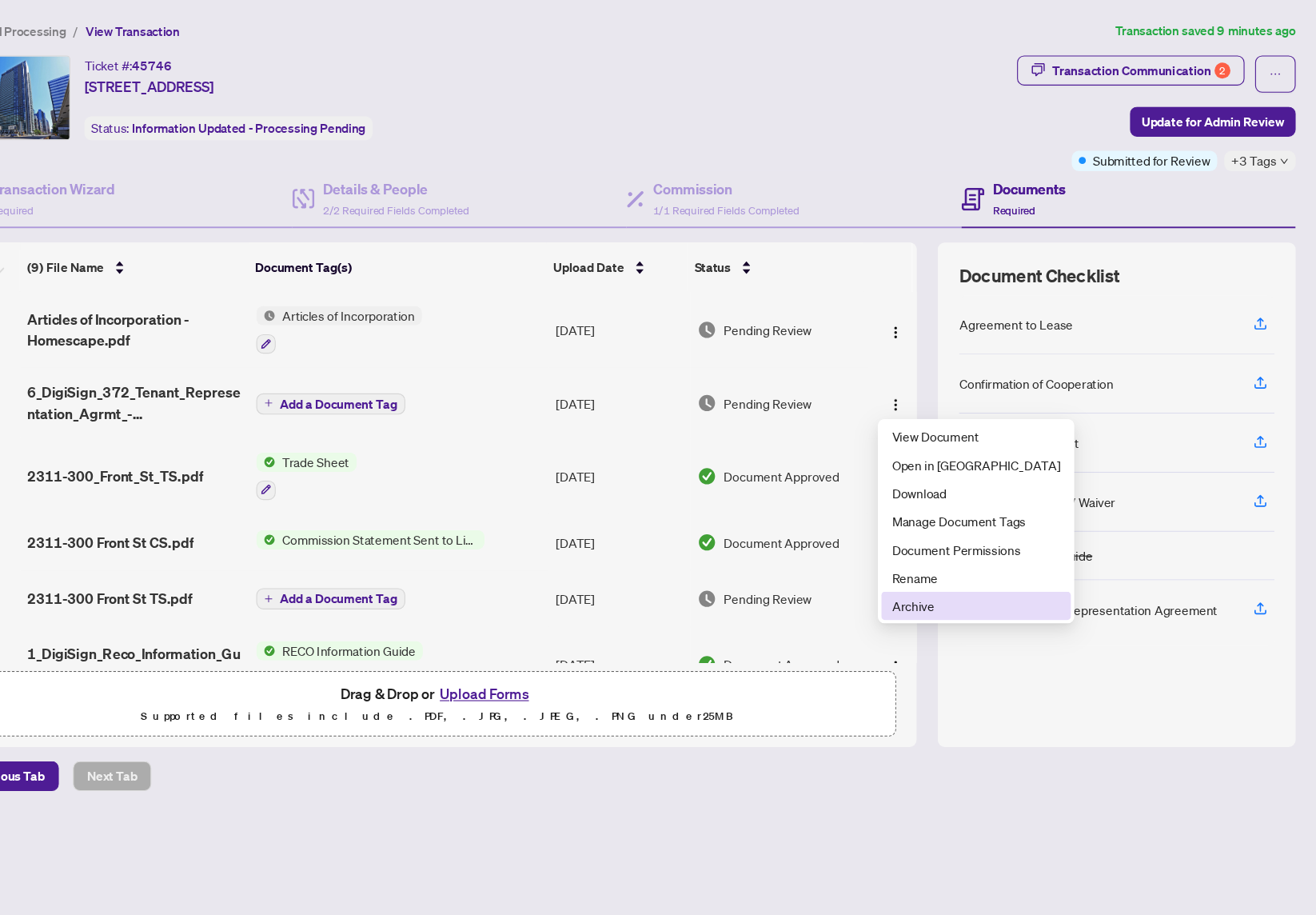
click at [930, 541] on span "Archive" at bounding box center [1006, 549] width 153 height 18
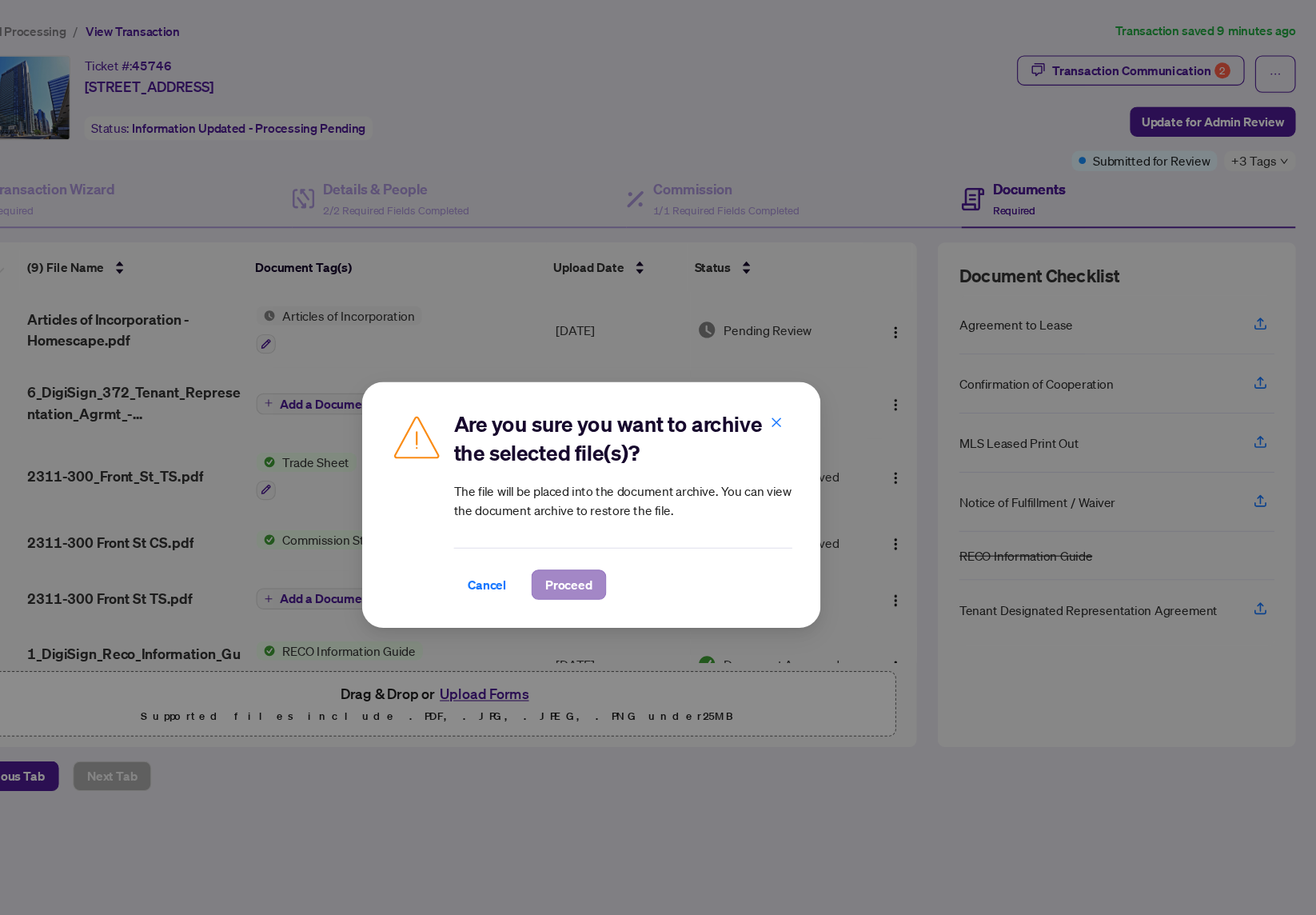
click at [616, 526] on span "Proceed" at bounding box center [637, 530] width 42 height 25
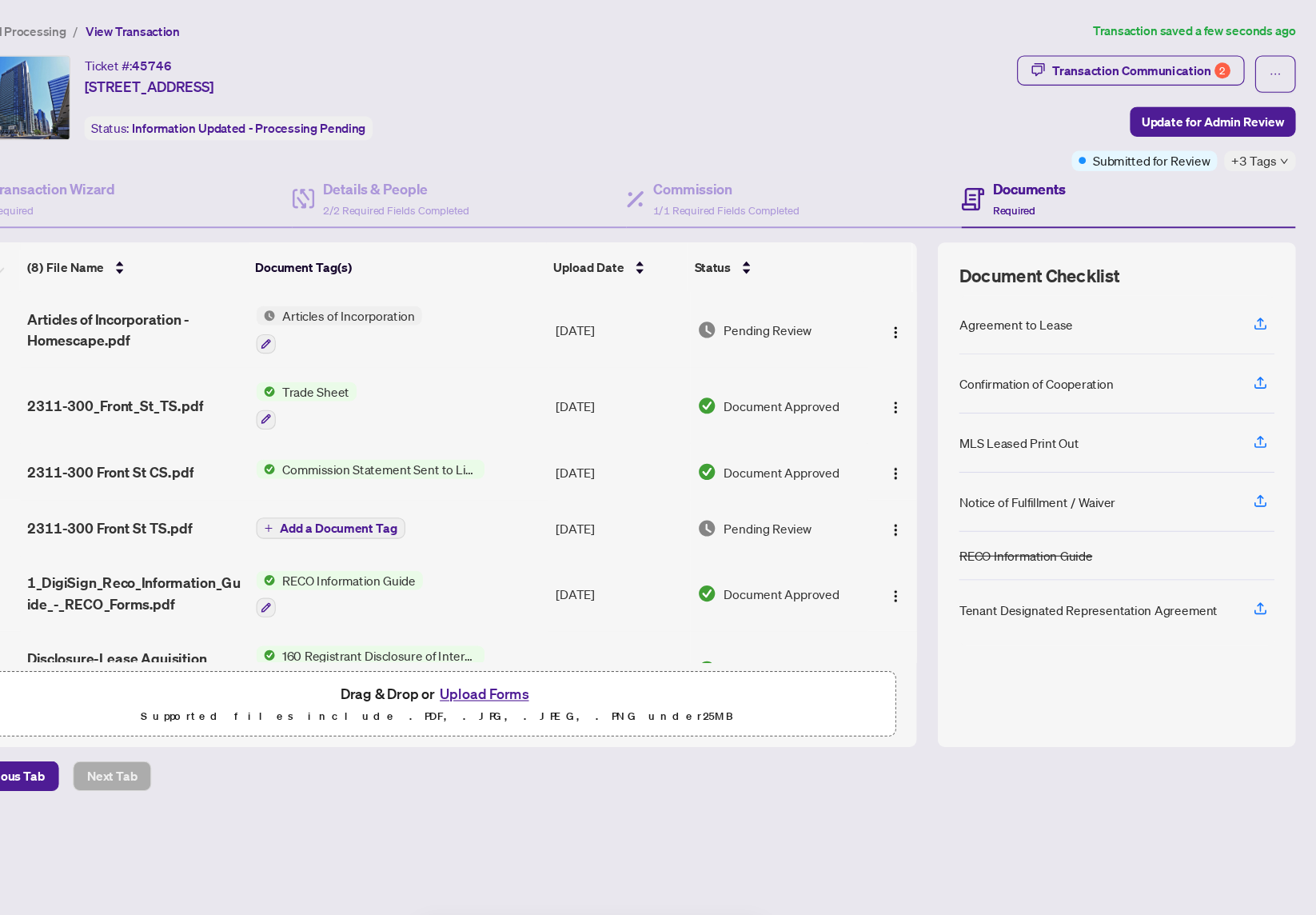
click at [516, 626] on button "Upload Forms" at bounding box center [561, 630] width 90 height 21
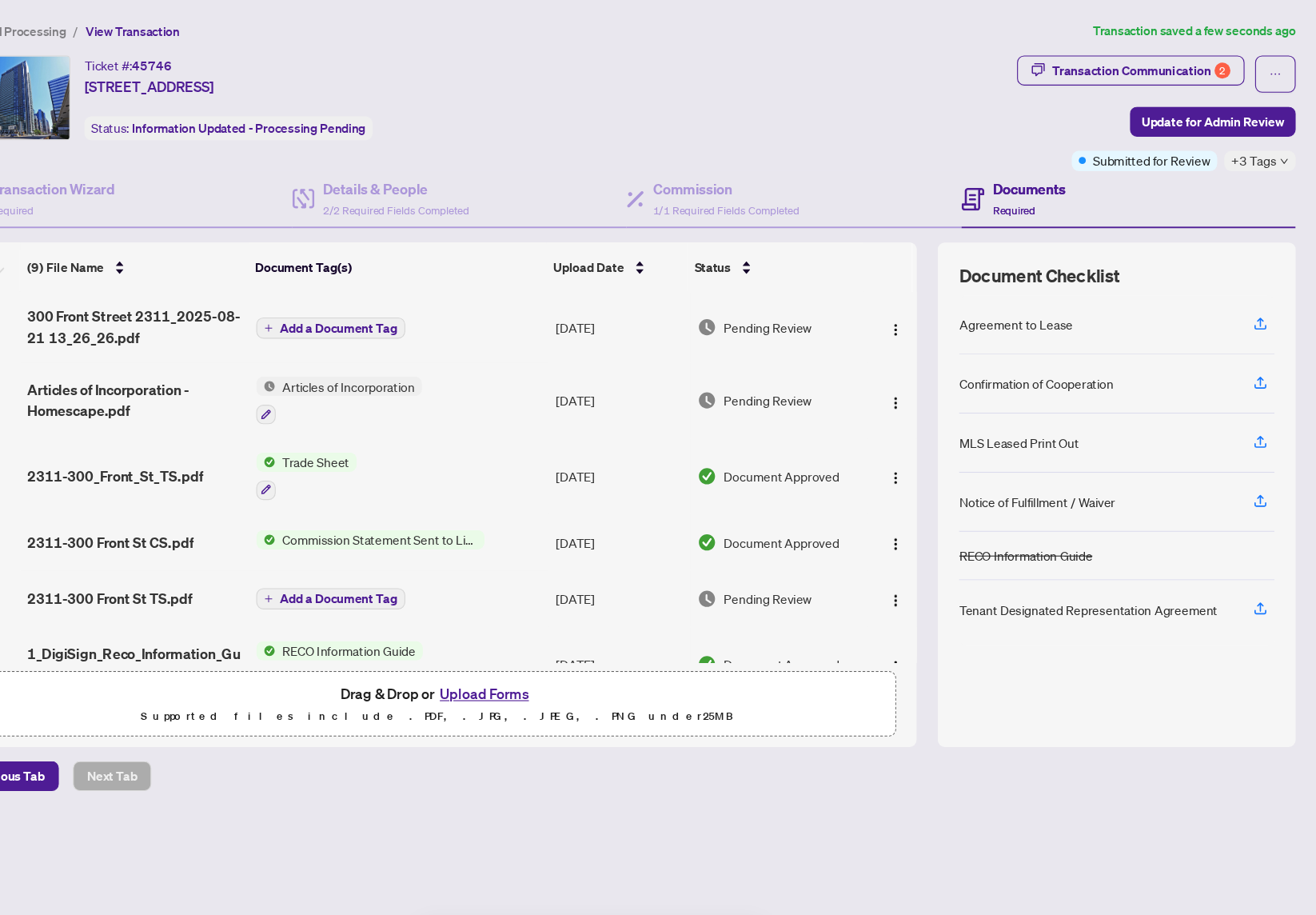
click at [376, 292] on span "Add a Document Tag" at bounding box center [429, 297] width 106 height 11
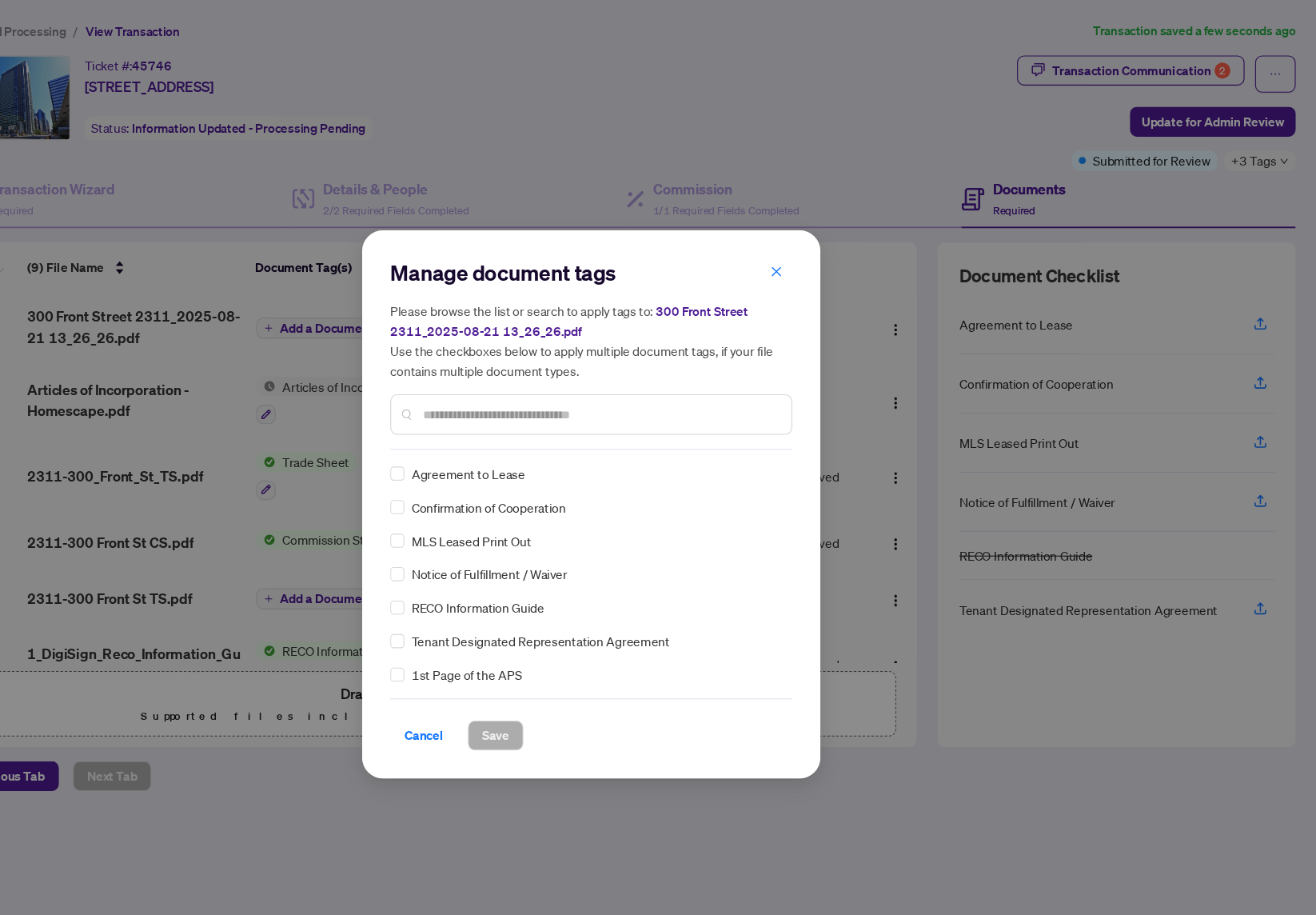
click at [506, 372] on input "text" at bounding box center [666, 375] width 322 height 18
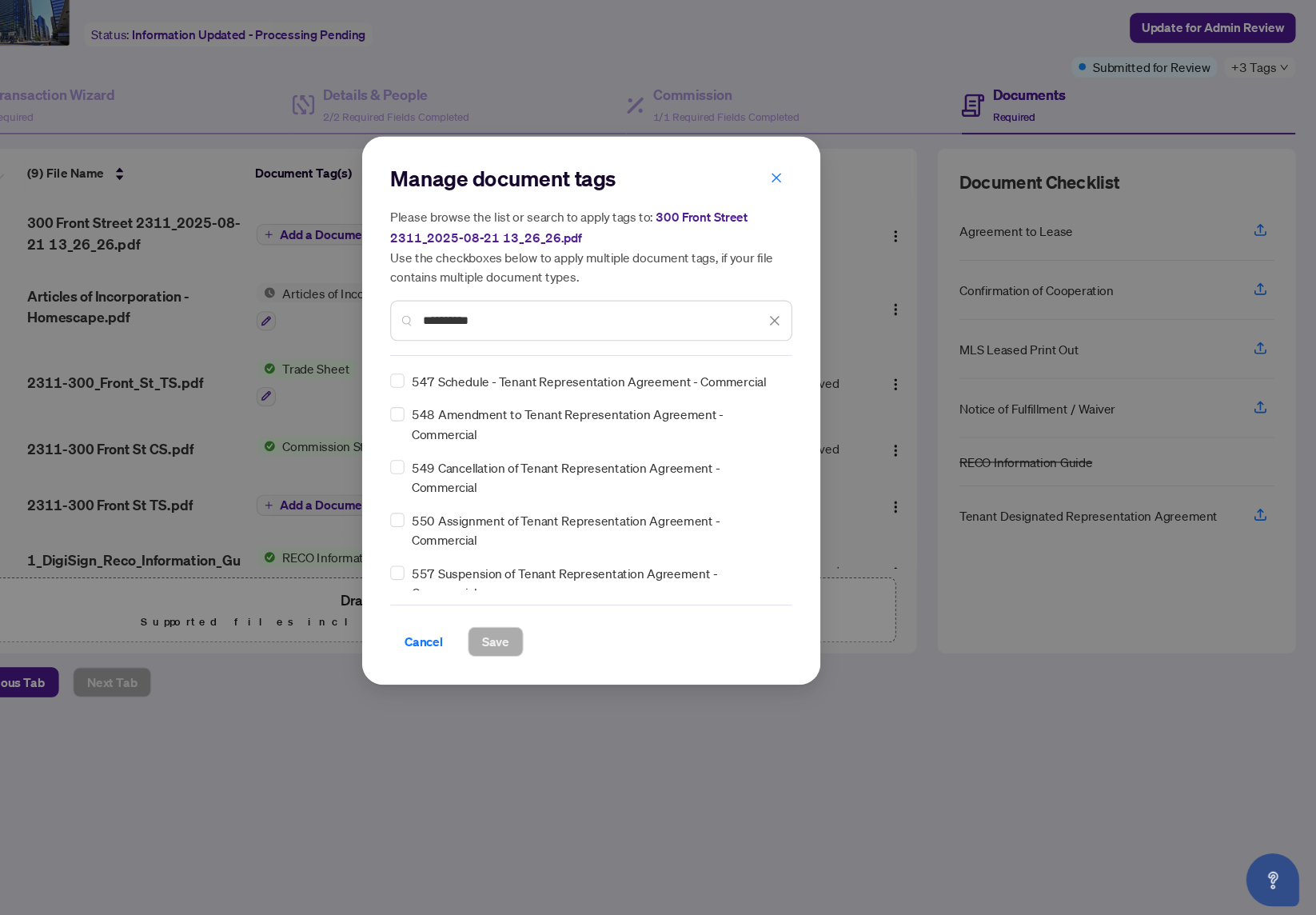
click at [476, 358] on div "**********" at bounding box center [658, 375] width 365 height 37
click at [506, 367] on input "**********" at bounding box center [660, 375] width 310 height 18
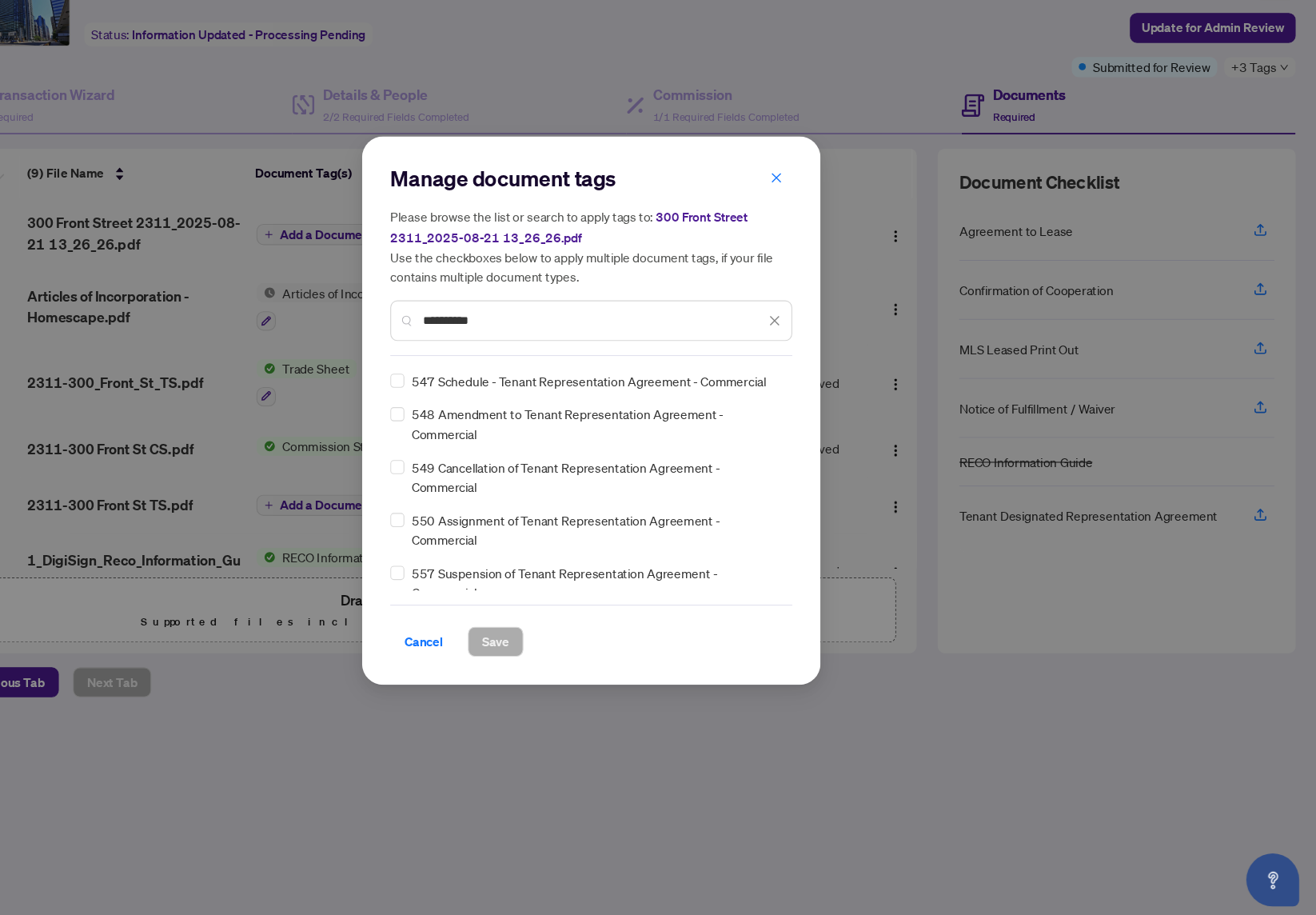
click at [506, 367] on input "**********" at bounding box center [660, 375] width 310 height 18
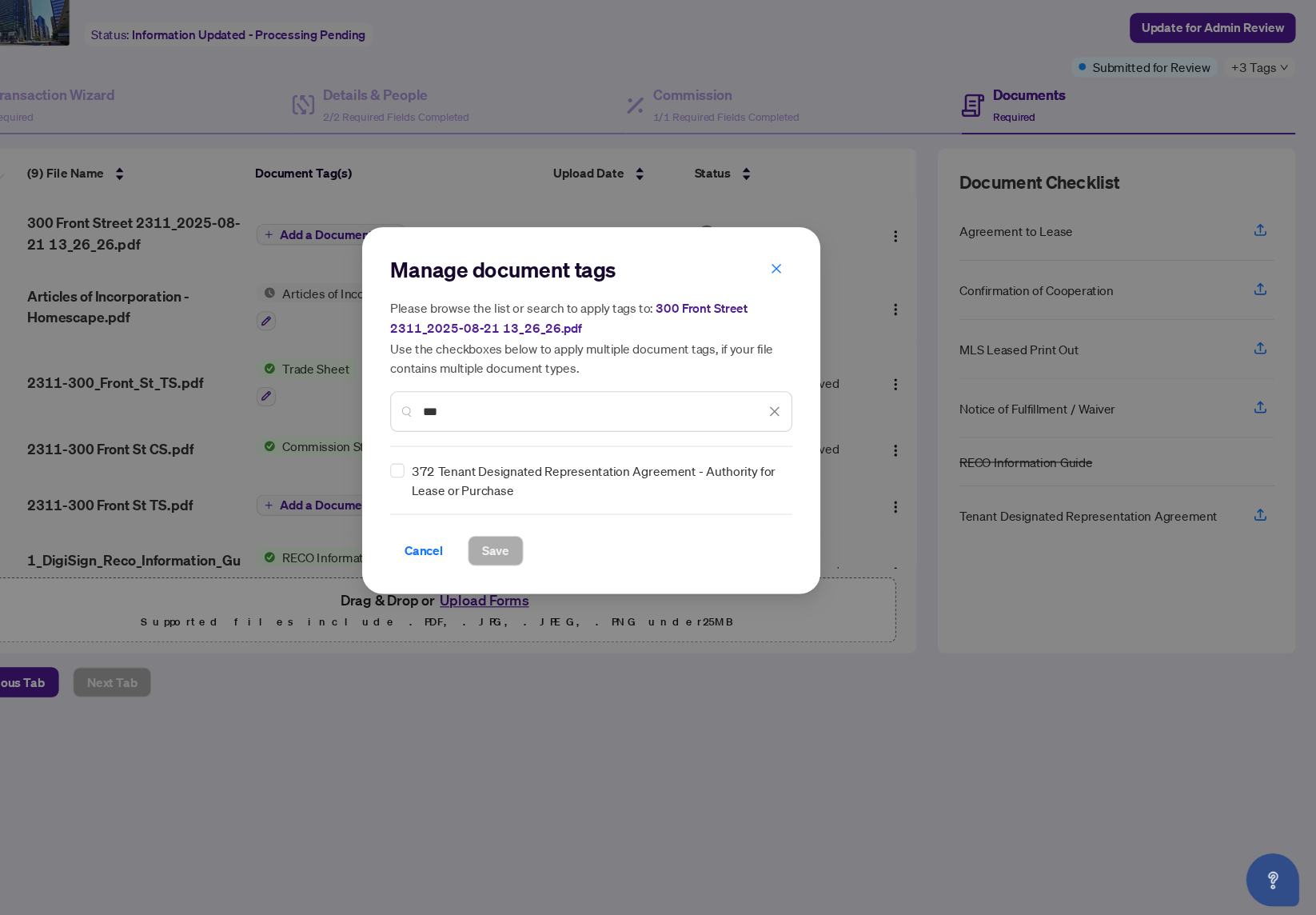
type input "***"
click at [495, 503] on span "372 Tenant Designated Representation Agreement - Authority for Lease or Purchase" at bounding box center [663, 521] width 336 height 36
click at [476, 506] on span at bounding box center [482, 512] width 13 height 13
click at [559, 572] on span "Save" at bounding box center [571, 585] width 24 height 25
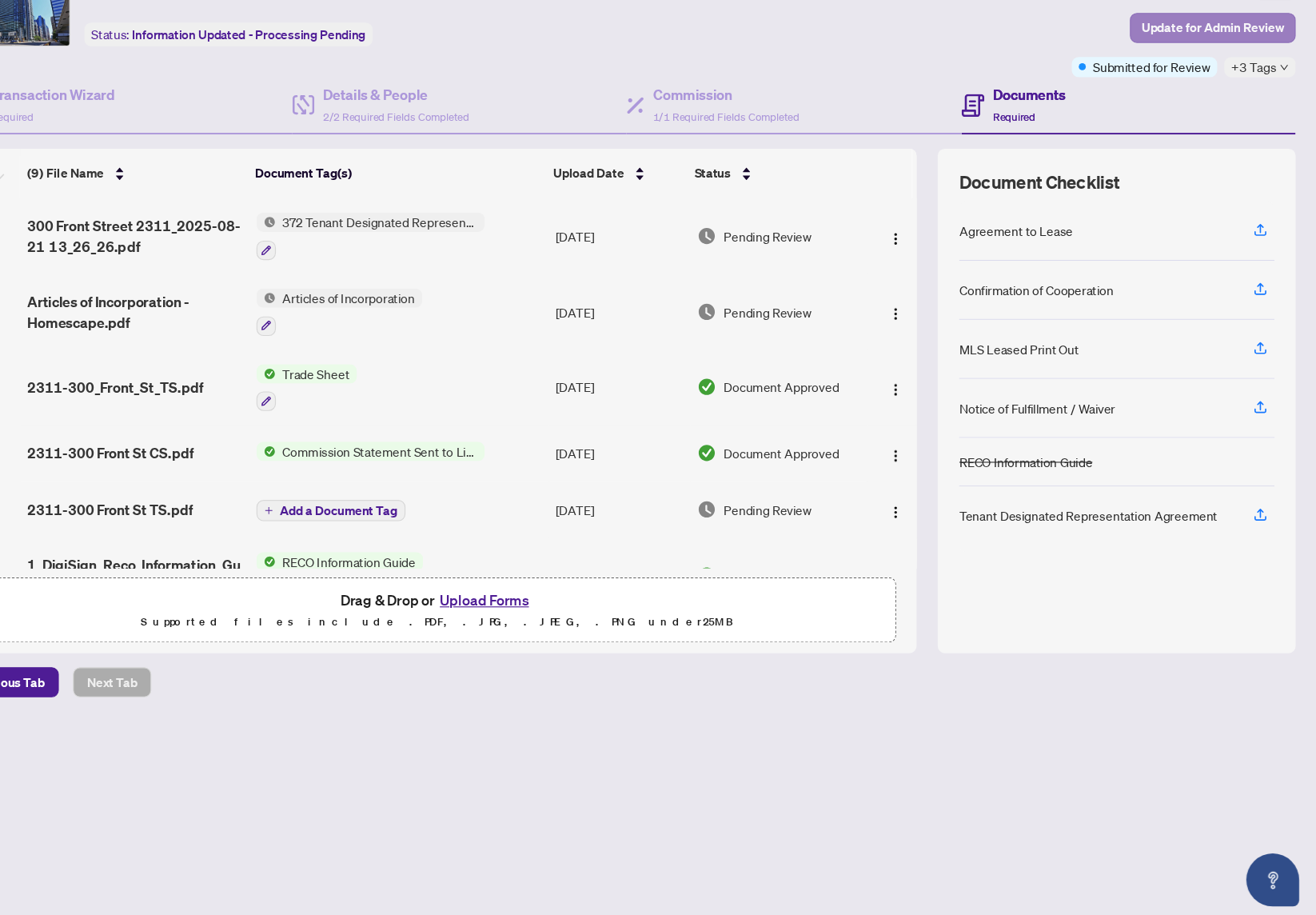
click at [1157, 98] on span "Update for Admin Review" at bounding box center [1221, 110] width 129 height 25
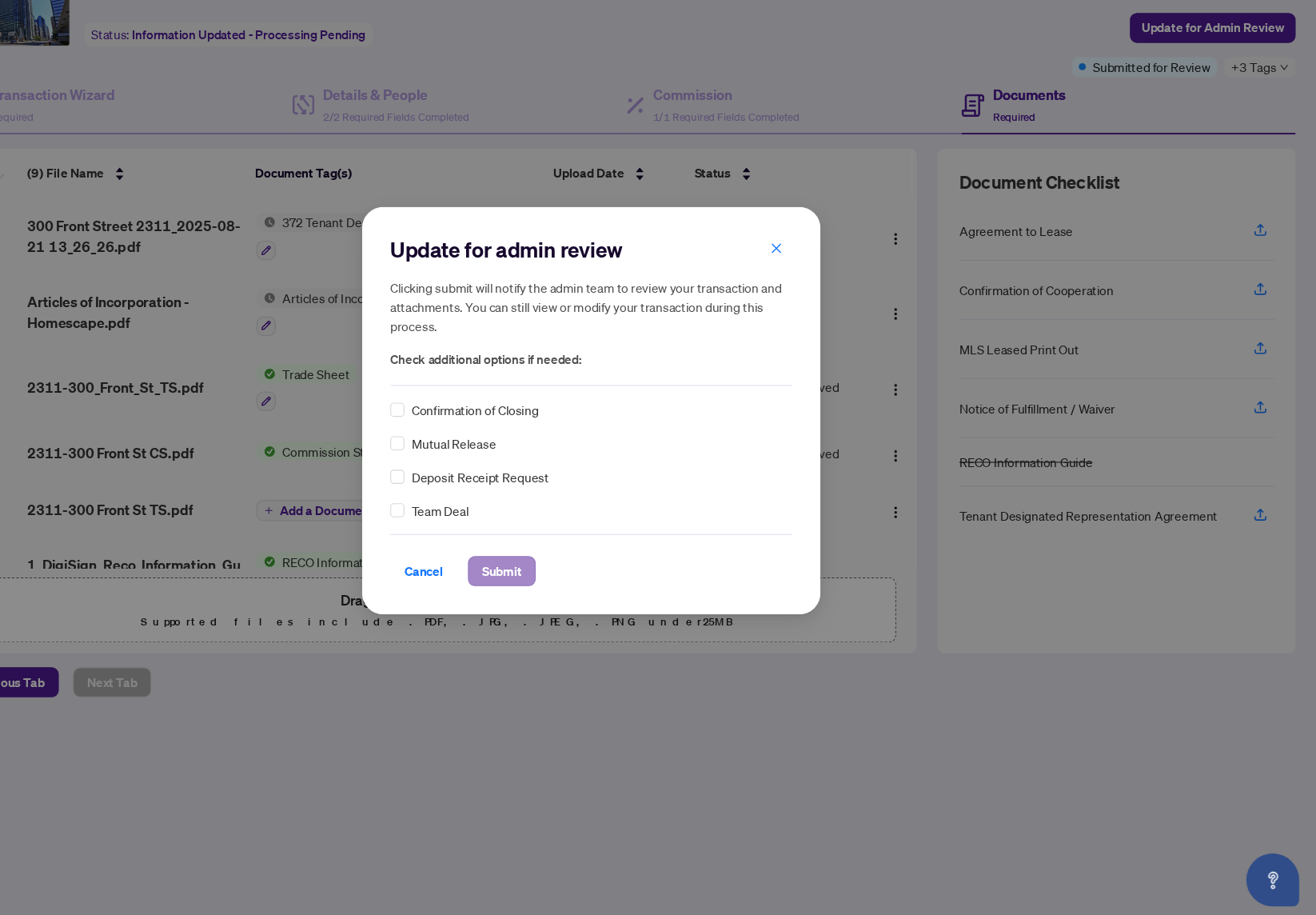
click at [559, 590] on span "Submit" at bounding box center [577, 602] width 36 height 25
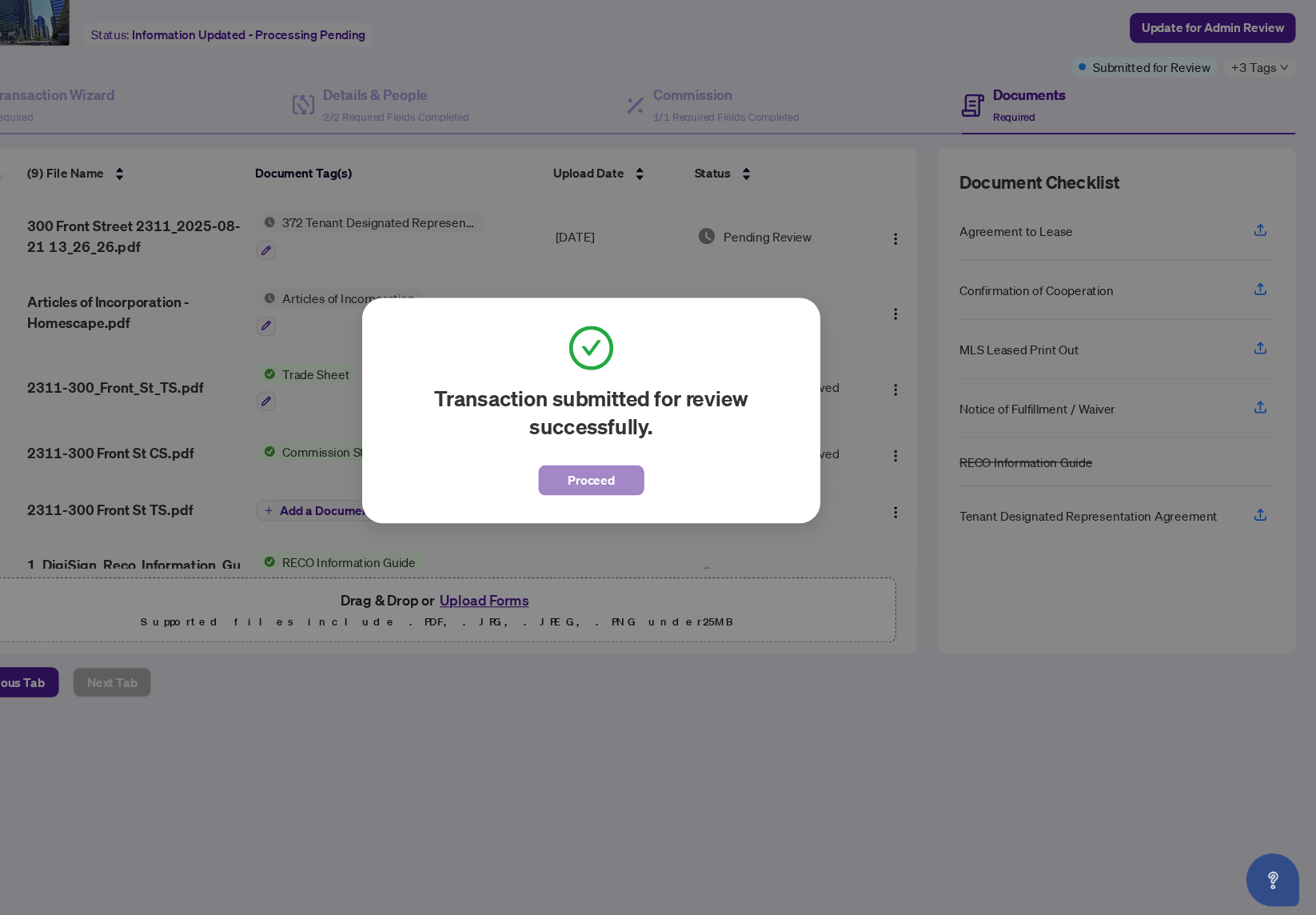
click at [610, 507] on button "Proceed" at bounding box center [658, 520] width 96 height 27
